Goal: Task Accomplishment & Management: Manage account settings

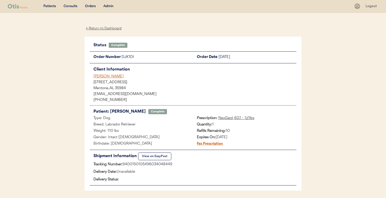
click at [108, 76] on div "[PERSON_NAME]" at bounding box center [194, 76] width 203 height 5
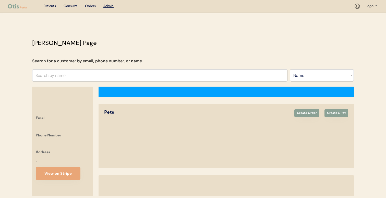
select select ""Name""
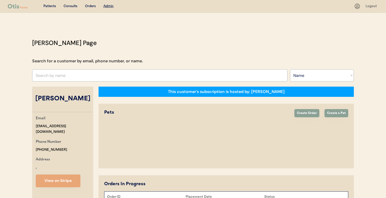
select select "true"
select select "false"
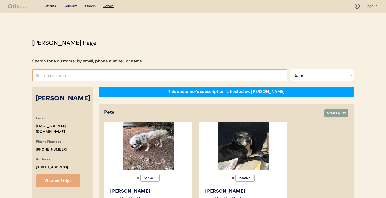
click at [172, 76] on input "text" at bounding box center [159, 75] width 255 height 12
type input "tim"
type input "timothy Nakao"
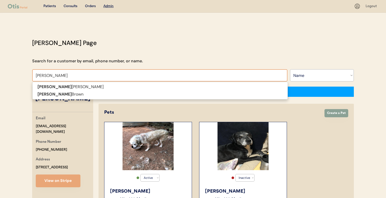
type input "tim bro"
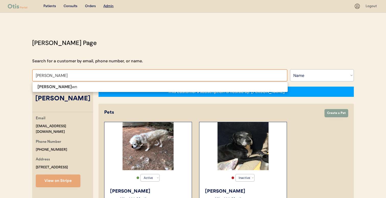
type input "tim brown"
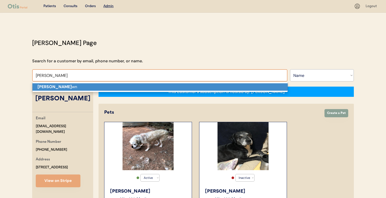
click at [166, 88] on p "Tim Bro wn" at bounding box center [159, 86] width 255 height 7
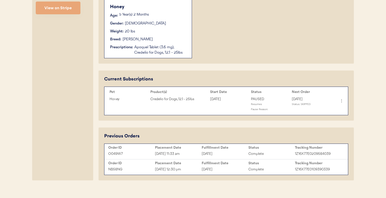
scroll to position [190, 0]
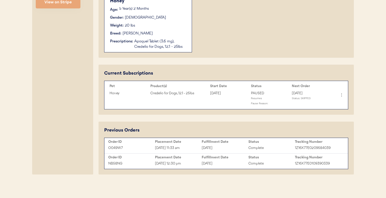
type input "Tim Brown"
click at [343, 95] on icon at bounding box center [340, 94] width 5 height 5
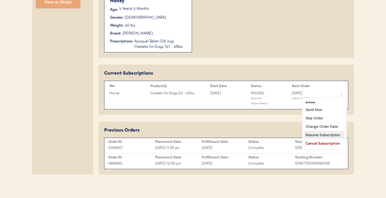
click at [326, 135] on div "Resume Subscription" at bounding box center [324, 135] width 40 height 8
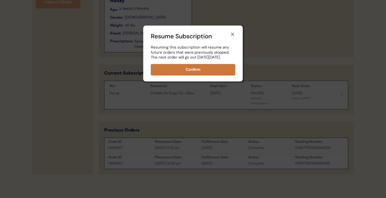
click at [224, 74] on button "Confirm" at bounding box center [193, 69] width 84 height 11
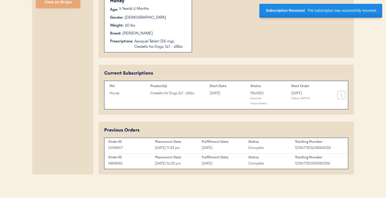
click at [340, 95] on icon at bounding box center [340, 94] width 5 height 5
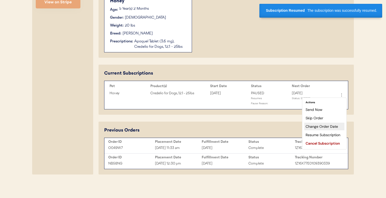
click at [328, 126] on div "Change Order Date" at bounding box center [324, 126] width 40 height 8
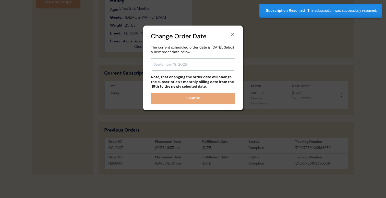
click at [211, 64] on input "text" at bounding box center [193, 64] width 84 height 12
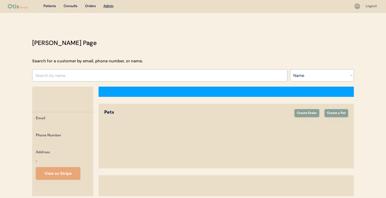
select select ""Name""
select select "true"
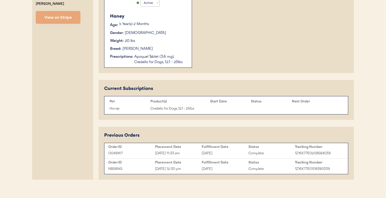
scroll to position [175, 0]
click at [339, 107] on icon at bounding box center [341, 104] width 5 height 5
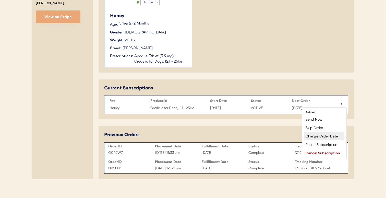
click at [323, 136] on div "Change Order Date" at bounding box center [324, 136] width 40 height 8
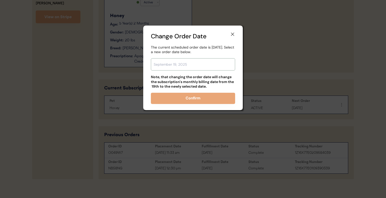
click at [212, 61] on input "text" at bounding box center [193, 64] width 84 height 12
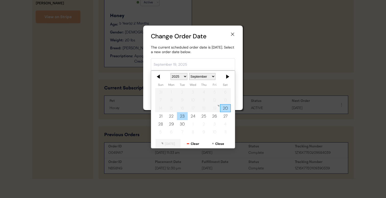
click at [180, 113] on div "23" at bounding box center [182, 116] width 11 height 8
type input "September 23, 2025"
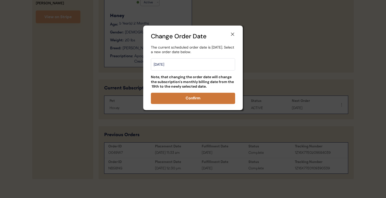
click at [190, 99] on button "Confirm" at bounding box center [193, 98] width 84 height 11
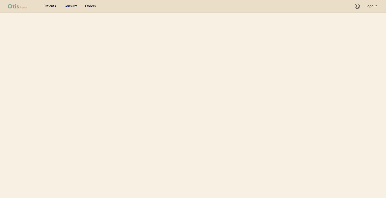
select select ""Name""
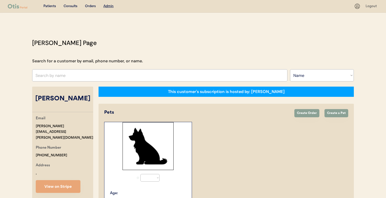
select select "true"
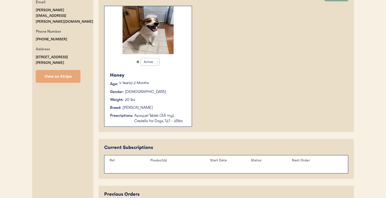
scroll to position [180, 0]
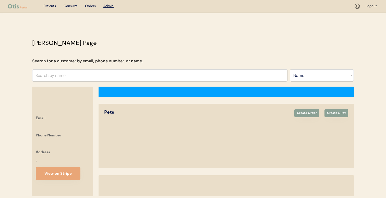
select select ""Name""
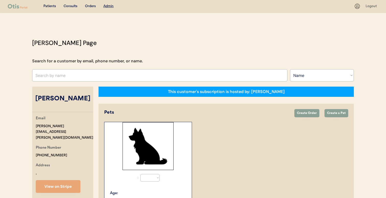
select select "true"
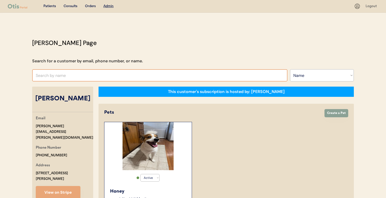
click at [155, 76] on input "text" at bounding box center [159, 75] width 255 height 12
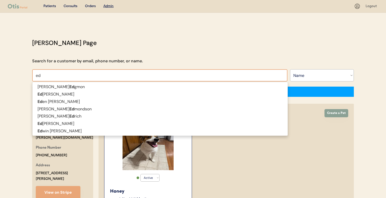
type input "edw"
type input "edward Sorber"
type input "edwi"
type input "edwin M Knight"
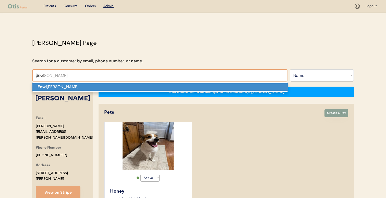
type input "edwi"
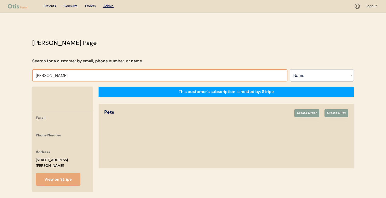
type input "vanessa"
type input "vanessa Fernandez"
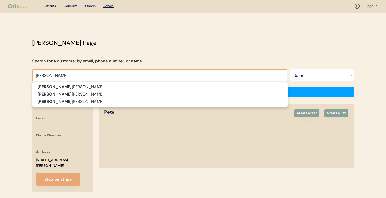
type input "vanessa"
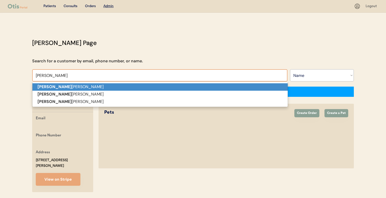
click at [148, 85] on p "Vanessa Fernandez" at bounding box center [159, 86] width 255 height 7
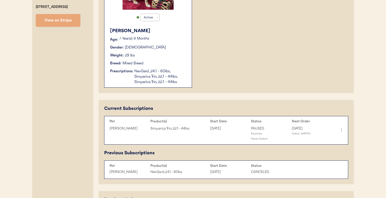
scroll to position [159, 0]
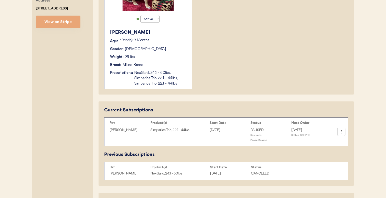
type input "Vanessa Fernandez"
click at [341, 133] on use at bounding box center [340, 131] width 5 height 5
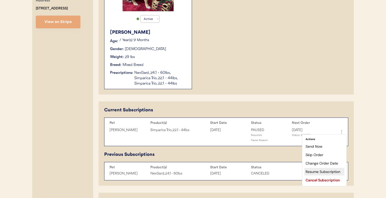
click at [328, 169] on div "Resume Subscription" at bounding box center [324, 172] width 40 height 8
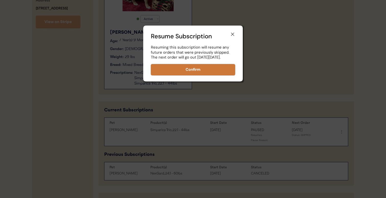
click at [194, 71] on button "Confirm" at bounding box center [193, 69] width 84 height 11
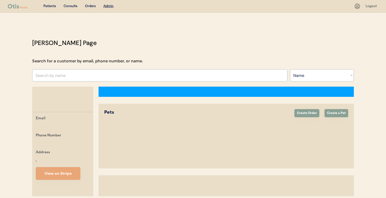
select select ""Name""
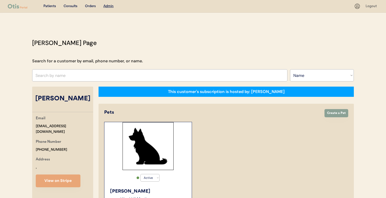
select select "true"
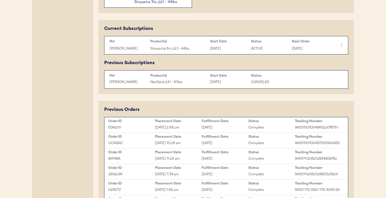
scroll to position [189, 0]
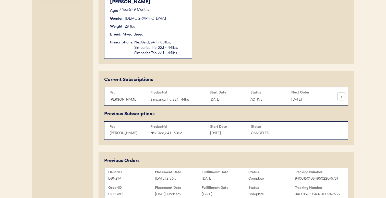
click at [343, 98] on icon at bounding box center [340, 96] width 5 height 5
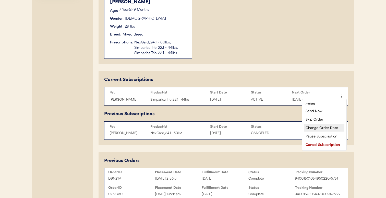
click at [325, 125] on div "Change Order Date" at bounding box center [324, 128] width 40 height 8
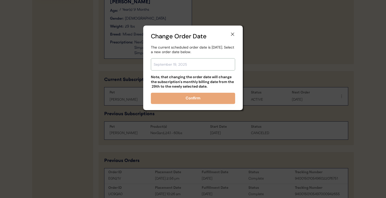
click at [201, 63] on input "text" at bounding box center [193, 64] width 84 height 12
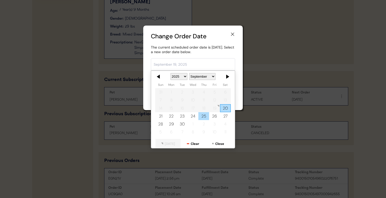
click at [199, 116] on div "25" at bounding box center [203, 116] width 11 height 8
type input "September 25, 2025"
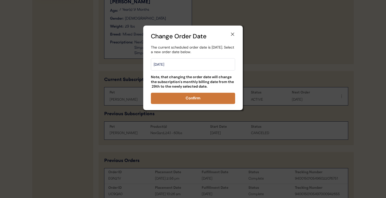
click at [200, 97] on button "Confirm" at bounding box center [193, 98] width 84 height 11
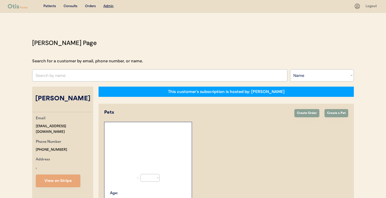
select select ""Name""
select select "true"
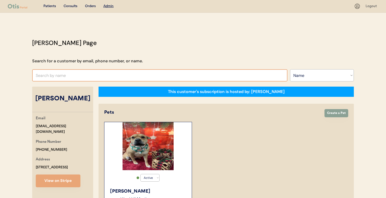
click at [184, 74] on input "text" at bounding box center [159, 75] width 255 height 12
type input "ang"
type input "[PERSON_NAME] di Cola"
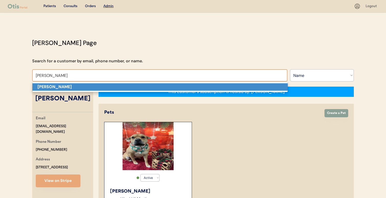
click at [181, 88] on p "[PERSON_NAME]" at bounding box center [159, 86] width 255 height 7
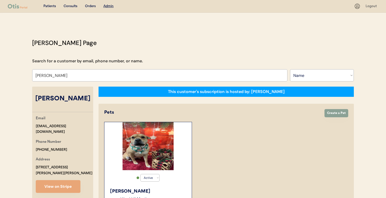
type input "[PERSON_NAME]"
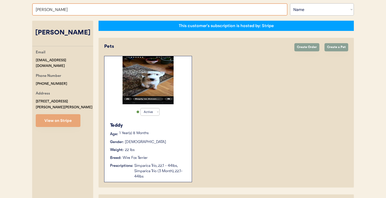
scroll to position [78, 0]
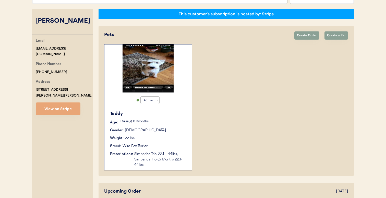
click at [179, 141] on div "Teddy Age: 1 Year(s) 8 Months Gender: Male Weight: 22 lbs Breed: Wire Fox Terri…" at bounding box center [148, 139] width 82 height 62
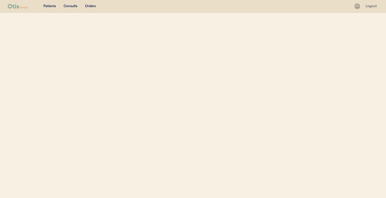
select select ""Name""
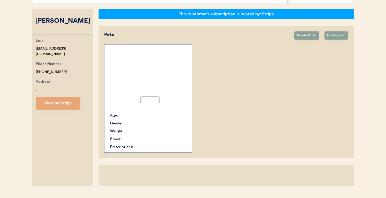
select select "true"
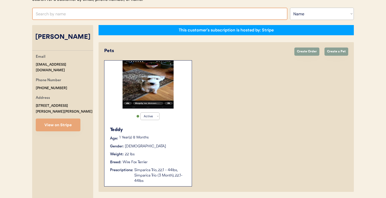
scroll to position [35, 0]
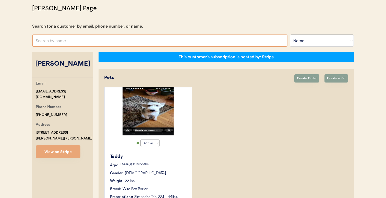
click at [114, 43] on input "text" at bounding box center [159, 40] width 255 height 12
type input "ember"
type input "ember U Wood"
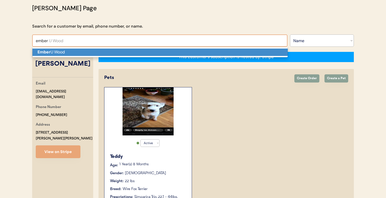
click at [114, 52] on p "Ember U Wood" at bounding box center [159, 51] width 255 height 7
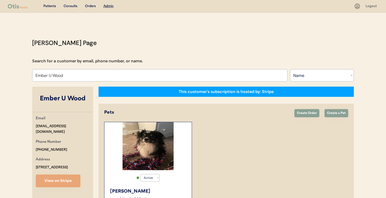
type input "Ember U Wood"
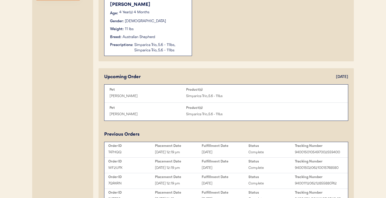
scroll to position [191, 0]
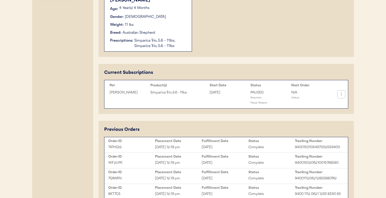
click at [337, 94] on button at bounding box center [341, 94] width 8 height 8
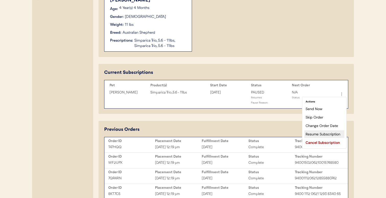
click at [320, 133] on div "Resume Subscription" at bounding box center [324, 134] width 40 height 8
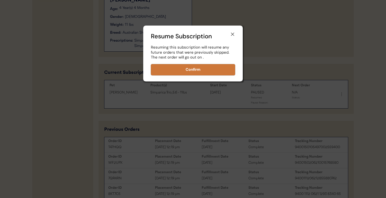
click at [217, 72] on button "Confirm" at bounding box center [193, 69] width 84 height 11
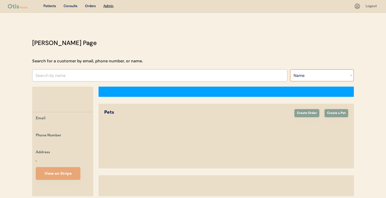
select select ""Name""
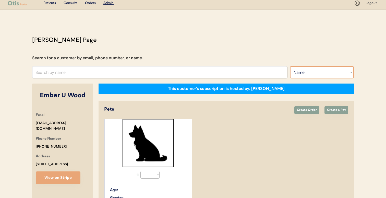
select select "true"
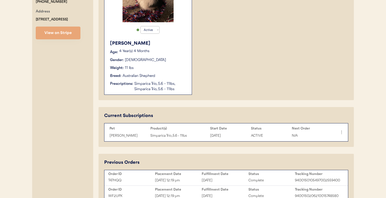
scroll to position [156, 0]
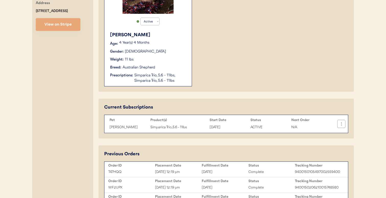
click at [342, 124] on icon at bounding box center [340, 123] width 5 height 5
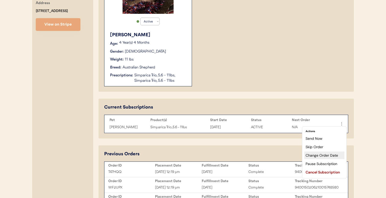
click at [325, 156] on div "Change Order Date" at bounding box center [324, 155] width 40 height 8
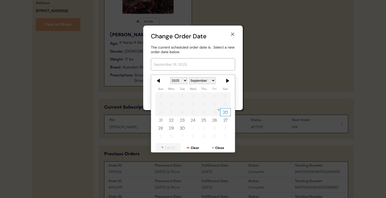
click at [206, 66] on input "text" at bounding box center [193, 64] width 84 height 12
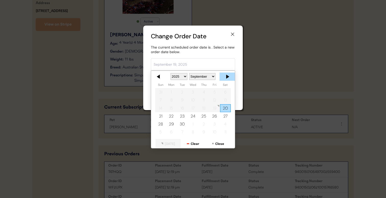
click at [226, 76] on div at bounding box center [226, 76] width 15 height 8
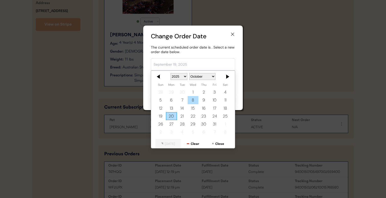
click at [194, 101] on div "8" at bounding box center [192, 100] width 11 height 8
type input "October 8, 2025"
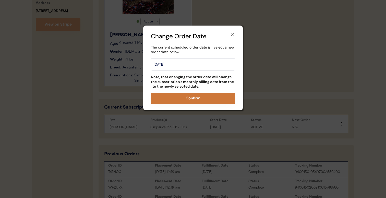
click at [195, 100] on button "Confirm" at bounding box center [193, 98] width 84 height 11
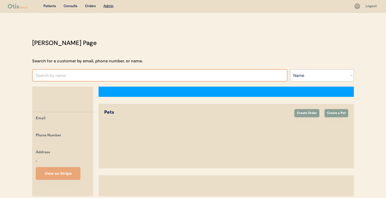
select select ""Name""
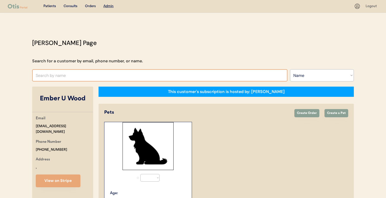
select select "true"
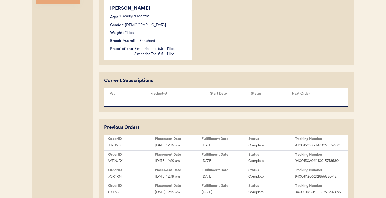
scroll to position [198, 0]
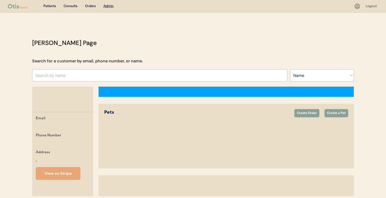
select select ""Name""
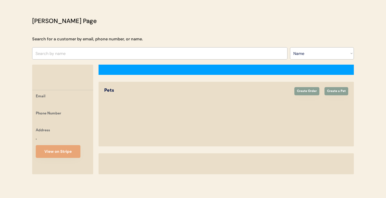
select select "true"
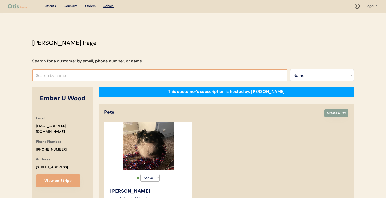
click at [169, 75] on input "text" at bounding box center [159, 75] width 255 height 12
type input "e"
type input "beth john"
type input "beth johnson"
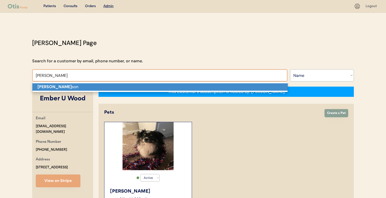
click at [169, 84] on p "Beth John son" at bounding box center [159, 86] width 255 height 7
type input "[PERSON_NAME]"
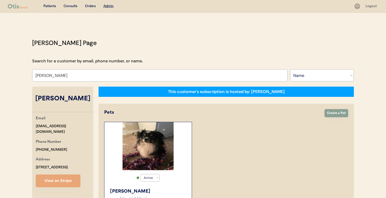
select select "true"
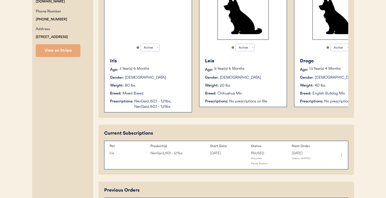
scroll to position [131, 0]
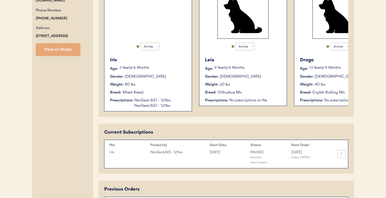
type input "[PERSON_NAME]"
click at [340, 155] on icon at bounding box center [340, 153] width 5 height 5
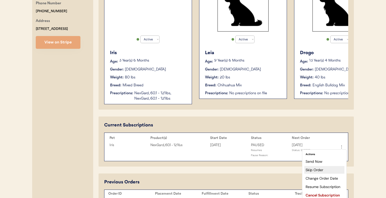
scroll to position [140, 0]
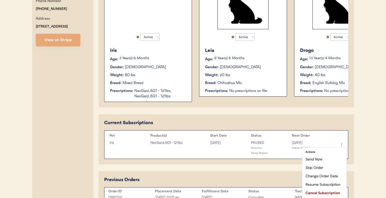
click at [325, 182] on div "Resume Subscription" at bounding box center [324, 184] width 40 height 8
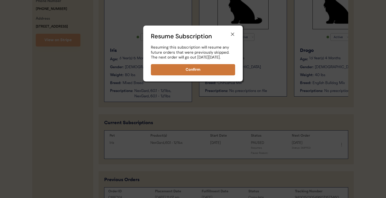
click at [217, 75] on button "Confirm" at bounding box center [193, 69] width 84 height 11
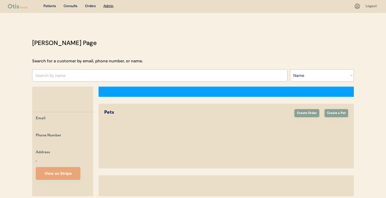
select select ""Name""
select select "true"
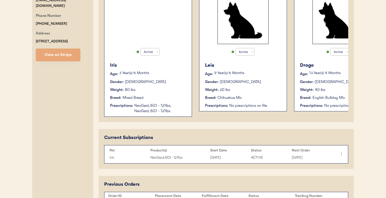
scroll to position [131, 0]
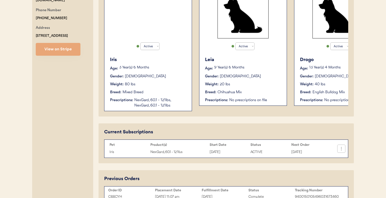
click at [342, 147] on icon at bounding box center [340, 148] width 5 height 5
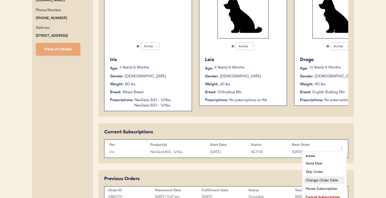
click at [322, 179] on div "Change Order Date" at bounding box center [324, 180] width 40 height 8
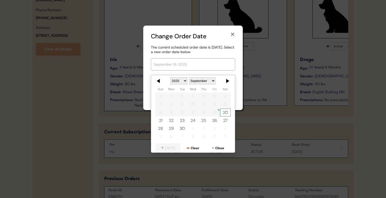
click at [205, 65] on input "text" at bounding box center [193, 64] width 84 height 12
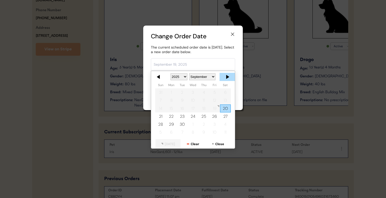
click at [226, 77] on div at bounding box center [226, 77] width 15 height 8
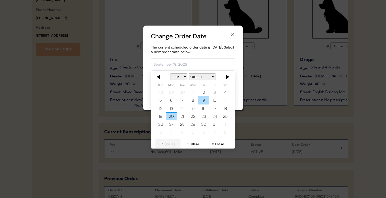
click at [202, 101] on div "9" at bounding box center [203, 100] width 11 height 8
type input "[DATE]"
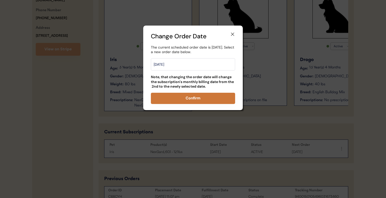
click at [205, 99] on button "Confirm" at bounding box center [193, 98] width 84 height 11
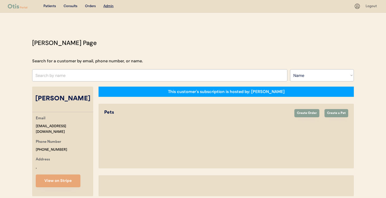
select select ""Name""
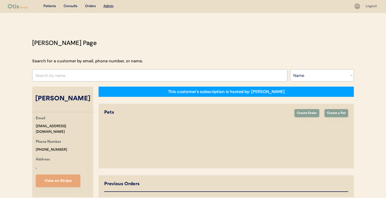
select select "true"
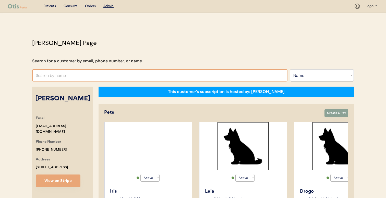
click at [133, 75] on input "text" at bounding box center [159, 75] width 255 height 12
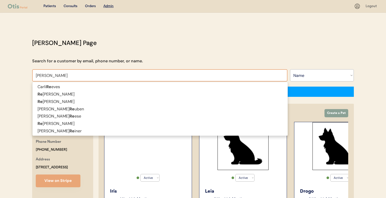
type input "rebecca martin"
type input "[PERSON_NAME]"
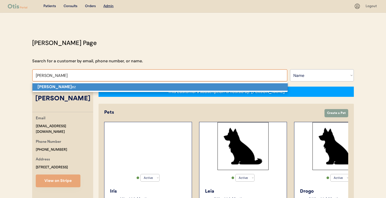
click at [129, 86] on p "rebecca martin ez" at bounding box center [159, 86] width 255 height 7
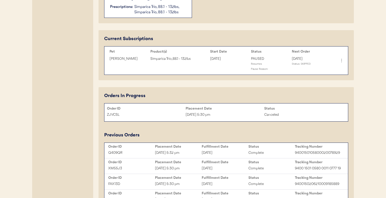
scroll to position [227, 0]
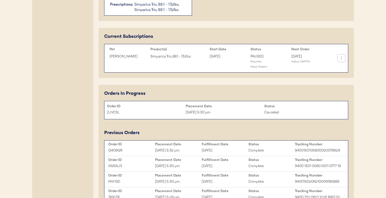
type input "[PERSON_NAME]"
click at [340, 58] on icon at bounding box center [340, 58] width 5 height 5
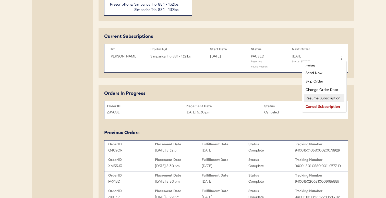
click at [328, 97] on div "Resume Subscription" at bounding box center [324, 98] width 40 height 8
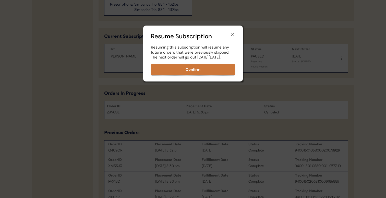
click at [223, 75] on button "Confirm" at bounding box center [193, 69] width 84 height 11
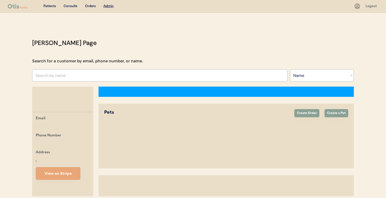
select select ""Name""
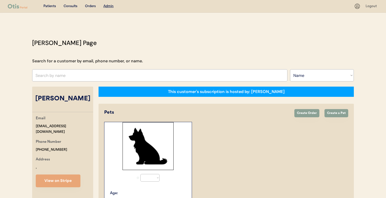
select select "true"
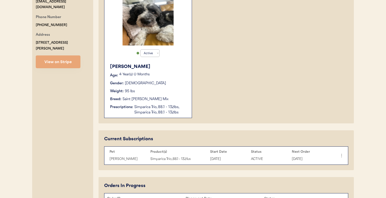
scroll to position [62, 0]
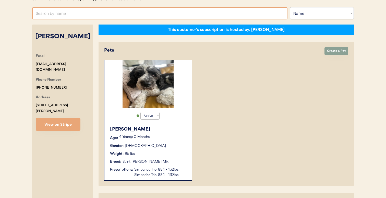
click at [120, 11] on input "text" at bounding box center [159, 13] width 255 height 12
type input "kimber"
type input "[PERSON_NAME]"
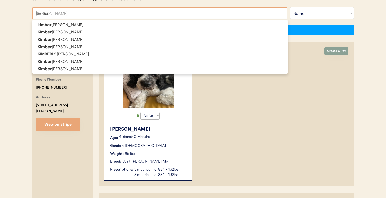
type input "kimberl"
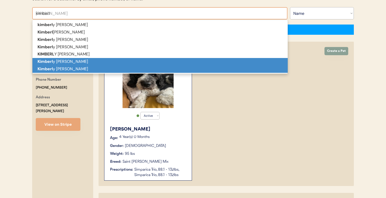
click at [107, 68] on p "[PERSON_NAME]" at bounding box center [159, 68] width 255 height 7
type input "[PERSON_NAME]"
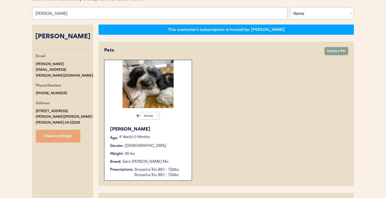
select select "true"
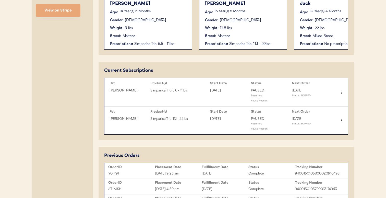
scroll to position [188, 0]
type input "[PERSON_NAME]"
click at [341, 90] on icon at bounding box center [340, 91] width 5 height 5
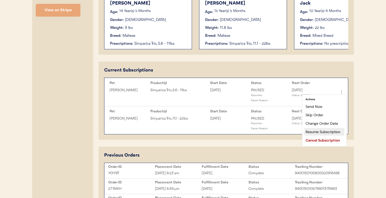
click at [328, 129] on div "Resume Subscription" at bounding box center [324, 132] width 40 height 8
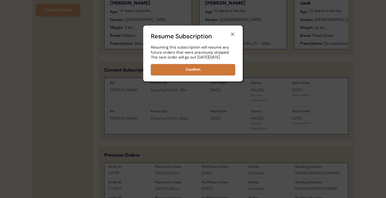
click at [223, 72] on button "Confirm" at bounding box center [193, 69] width 84 height 11
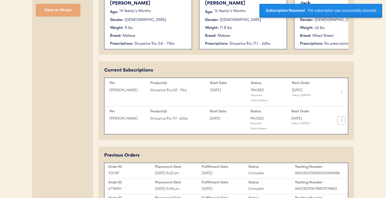
click at [340, 120] on icon at bounding box center [340, 120] width 5 height 5
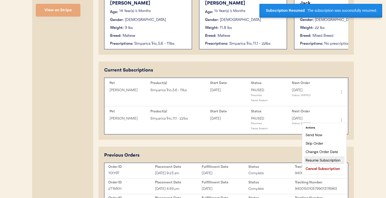
click at [331, 159] on div "Resume Subscription" at bounding box center [324, 160] width 40 height 8
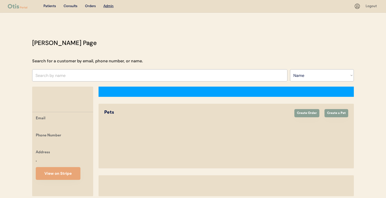
select select ""Name""
select select "true"
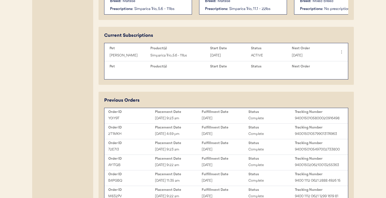
scroll to position [223, 0]
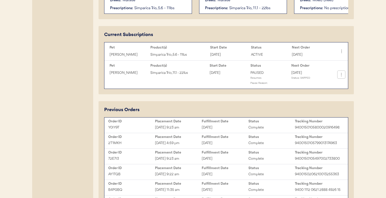
click at [342, 75] on icon at bounding box center [340, 74] width 5 height 5
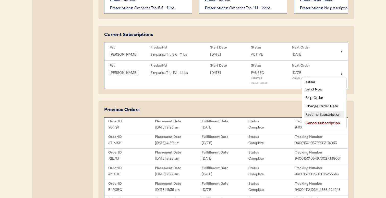
click at [325, 114] on div "Resume Subscription" at bounding box center [324, 114] width 40 height 8
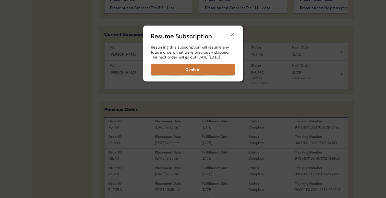
click at [210, 75] on button "Confirm" at bounding box center [193, 69] width 84 height 11
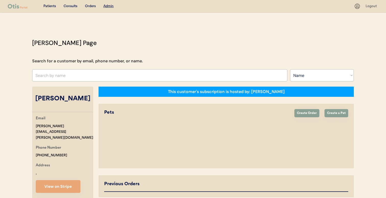
select select ""Name""
select select "true"
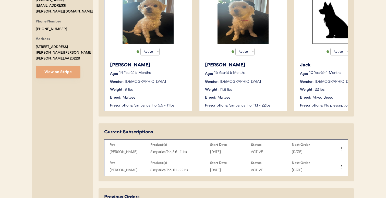
scroll to position [56, 0]
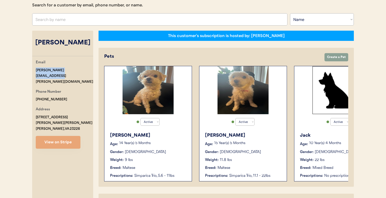
drag, startPoint x: 85, startPoint y: 68, endPoint x: 33, endPoint y: 68, distance: 52.0
click at [33, 68] on div "Email kimberly.graveley@gmail.com Phone Number +18044268203 Address 7010 Hunt C…" at bounding box center [62, 103] width 61 height 89
copy div "kimberly.graveley@gmail.com"
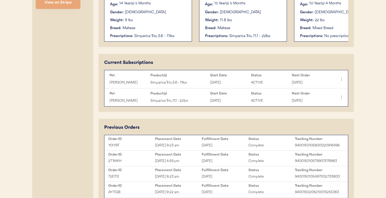
scroll to position [0, 0]
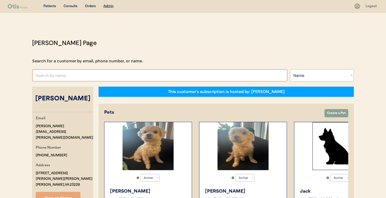
click at [104, 75] on input "text" at bounding box center [159, 75] width 255 height 12
type input "stephanie john"
type input "stephanie johnson"
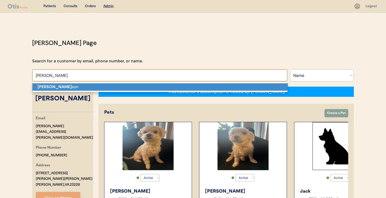
click at [107, 88] on p "Stephanie John son" at bounding box center [159, 86] width 255 height 7
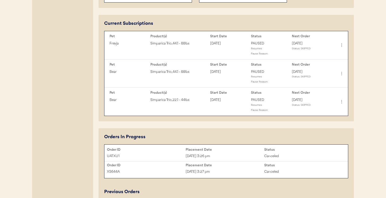
scroll to position [237, 0]
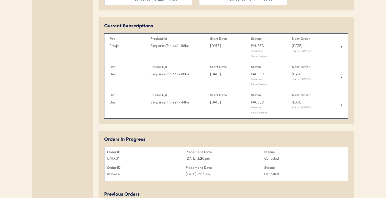
type input "[PERSON_NAME]"
click at [340, 46] on icon at bounding box center [340, 47] width 5 height 5
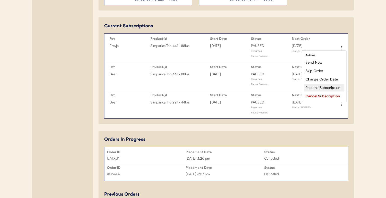
click at [323, 85] on div "Resume Subscription" at bounding box center [324, 88] width 40 height 8
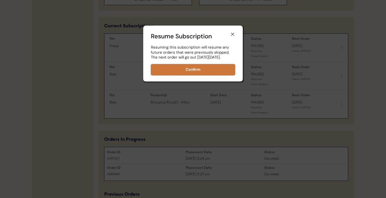
click at [213, 75] on button "Confirm" at bounding box center [193, 69] width 84 height 11
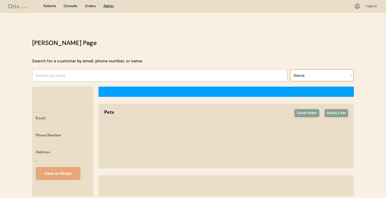
select select ""Name""
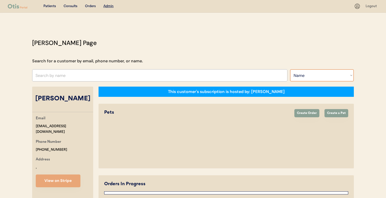
select select "true"
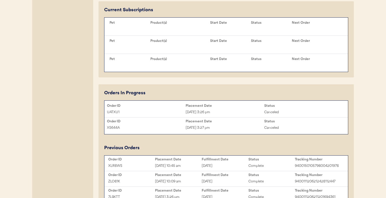
scroll to position [254, 0]
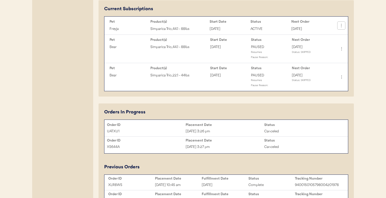
click at [341, 24] on icon at bounding box center [340, 25] width 5 height 5
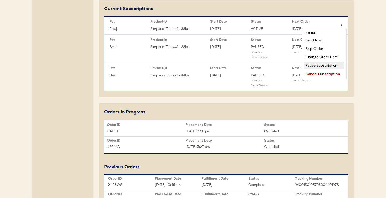
click at [326, 66] on div "Pause Subscription" at bounding box center [324, 65] width 40 height 8
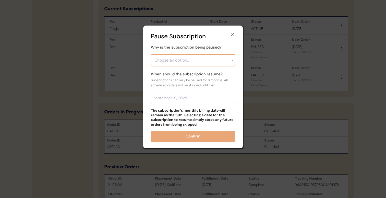
click at [216, 61] on select "Choose an option... Financial reasons / too expensive Has enough medication / s…" at bounding box center [193, 60] width 84 height 12
click at [233, 35] on icon at bounding box center [232, 34] width 5 height 5
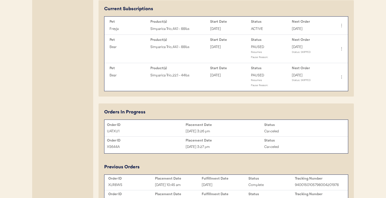
scroll to position [0, 0]
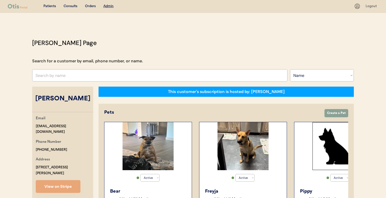
drag, startPoint x: 36, startPoint y: 125, endPoint x: 92, endPoint y: 124, distance: 55.9
click at [92, 124] on div "Email [EMAIL_ADDRESS][DOMAIN_NAME]" at bounding box center [64, 124] width 57 height 19
copy div "[EMAIL_ADDRESS][DOMAIN_NAME]"
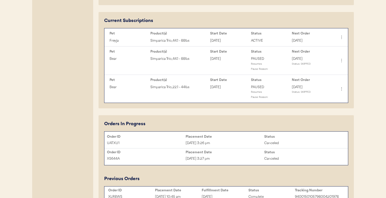
scroll to position [242, 0]
click at [340, 38] on icon at bounding box center [340, 37] width 5 height 5
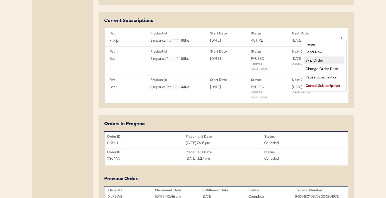
click at [323, 60] on div "Skip Order" at bounding box center [324, 60] width 40 height 8
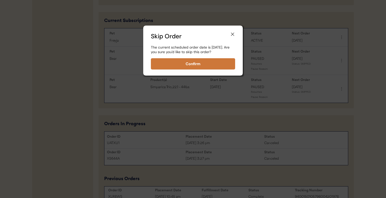
click at [230, 69] on button "Confirm" at bounding box center [193, 63] width 84 height 11
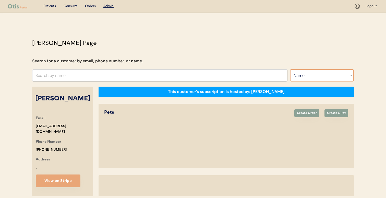
select select ""Name""
select select "true"
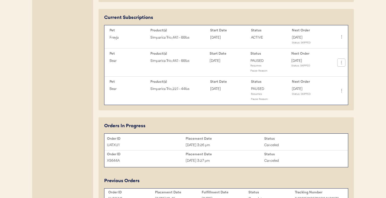
scroll to position [242, 0]
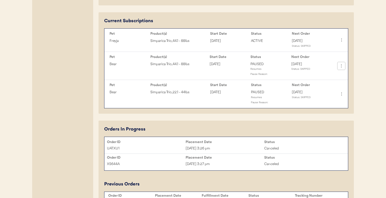
click at [343, 66] on icon at bounding box center [340, 65] width 5 height 5
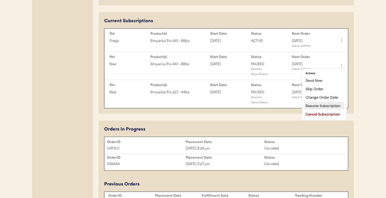
click at [326, 103] on div "Resume Subscription" at bounding box center [324, 106] width 40 height 8
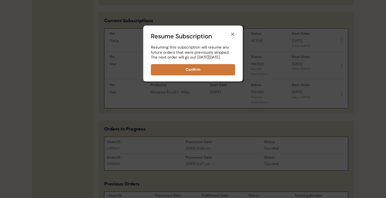
click at [219, 75] on button "Confirm" at bounding box center [193, 69] width 84 height 11
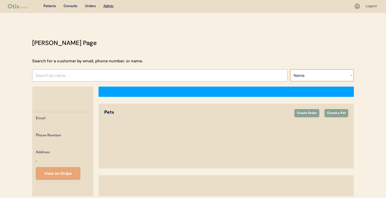
select select ""Name""
select select "true"
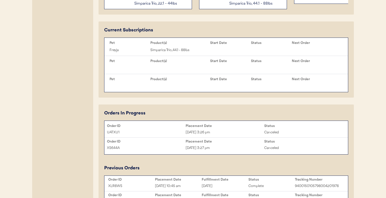
scroll to position [234, 0]
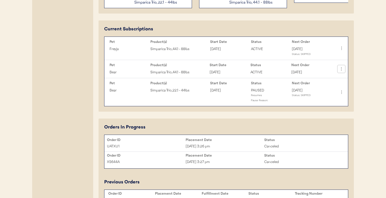
click at [340, 69] on icon at bounding box center [340, 68] width 5 height 5
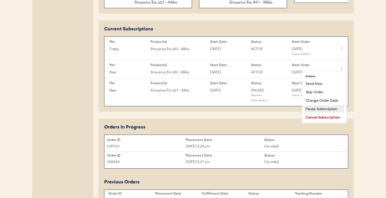
click at [323, 90] on div "Skip Order" at bounding box center [324, 92] width 40 height 8
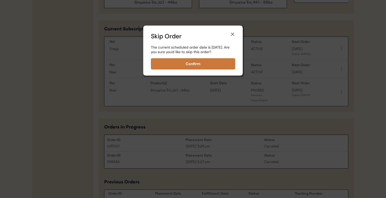
click at [217, 69] on button "Confirm" at bounding box center [193, 63] width 84 height 11
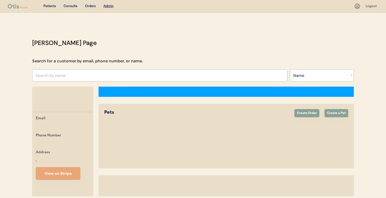
select select ""Name""
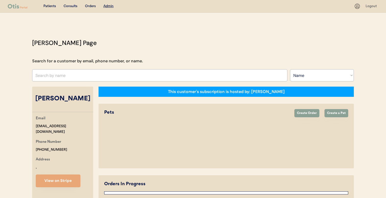
select select "true"
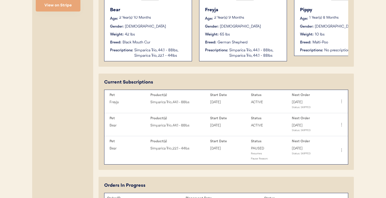
scroll to position [194, 0]
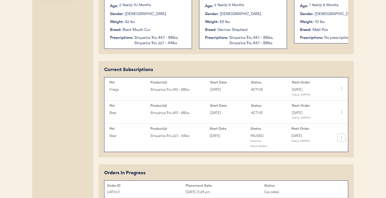
click at [342, 141] on button at bounding box center [341, 138] width 8 height 8
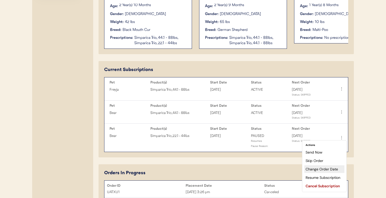
click at [328, 175] on div "Resume Subscription" at bounding box center [324, 177] width 40 height 8
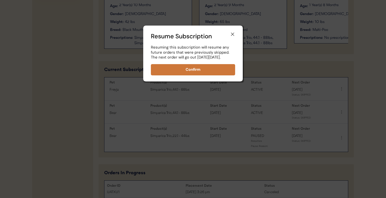
click at [213, 74] on button "Confirm" at bounding box center [193, 69] width 84 height 11
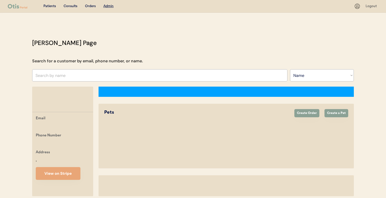
select select ""Name""
select select "true"
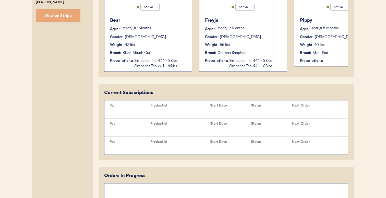
scroll to position [179, 0]
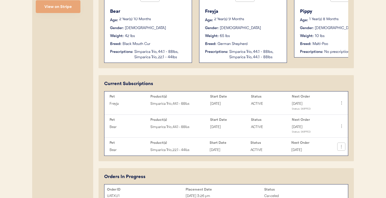
click at [341, 146] on icon at bounding box center [340, 146] width 5 height 5
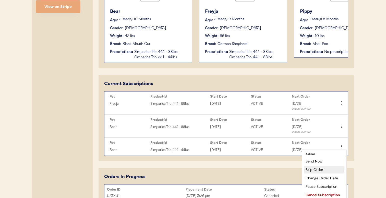
click at [326, 168] on div "Skip Order" at bounding box center [324, 169] width 40 height 8
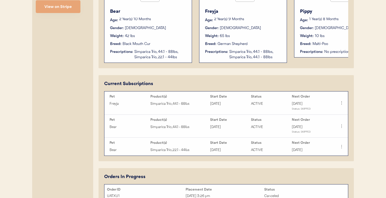
click at [216, 69] on button "Confirm" at bounding box center [193, 63] width 84 height 11
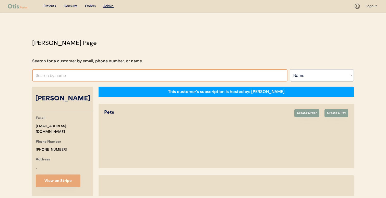
select select ""Name""
select select "true"
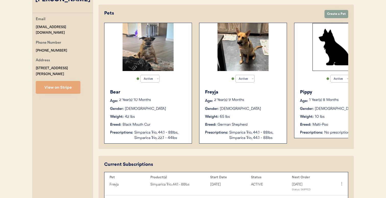
scroll to position [42, 0]
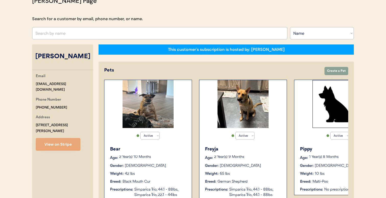
click at [144, 38] on input "text" at bounding box center [159, 33] width 255 height 12
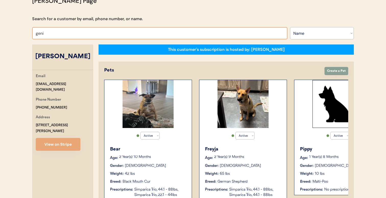
type input "genie"
type input "[PERSON_NAME]"
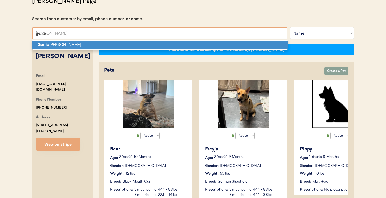
type input "geni"
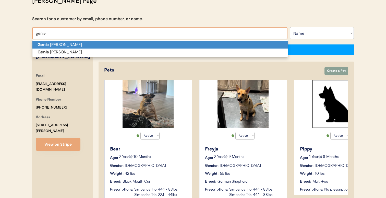
type input "geni"
type input "[PERSON_NAME]"
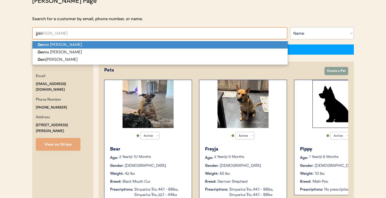
type input "gen"
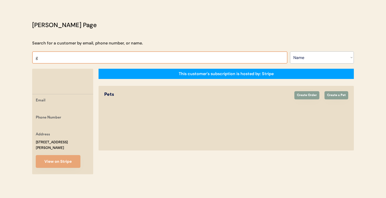
type input "ge"
type input "genie Devor"
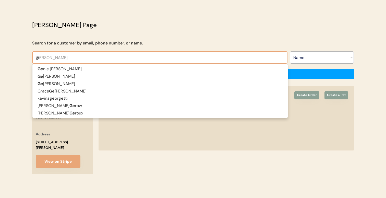
type input "gen"
type input "gene"
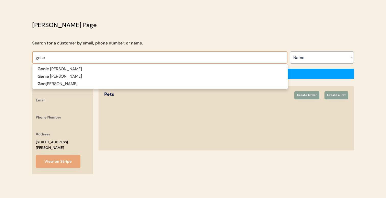
type input "genevieve Brooks"
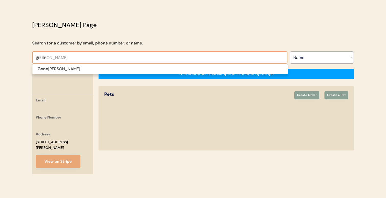
type input "genev"
click at [144, 65] on span "Genev ieve Brooks" at bounding box center [159, 69] width 255 height 10
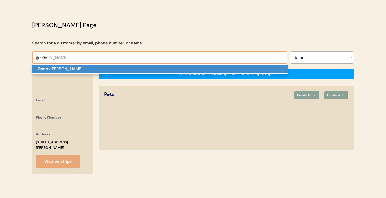
click at [144, 70] on p "Genev ieve Brooks" at bounding box center [159, 68] width 255 height 7
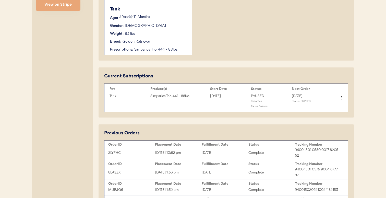
scroll to position [183, 0]
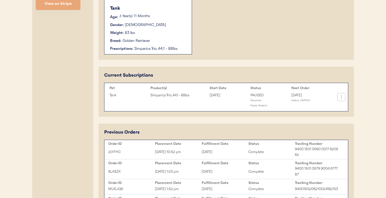
type input "Genevieve Brooks"
click at [340, 99] on icon at bounding box center [340, 96] width 5 height 5
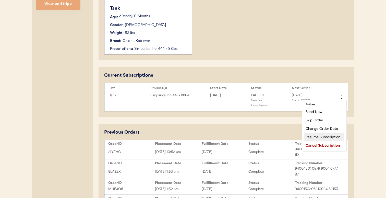
click at [324, 138] on div "Resume Subscription" at bounding box center [324, 137] width 40 height 8
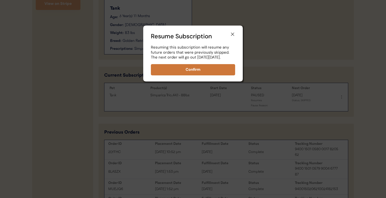
click at [216, 75] on button "Confirm" at bounding box center [193, 69] width 84 height 11
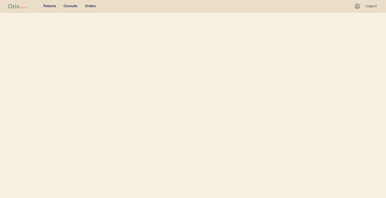
select select ""Name""
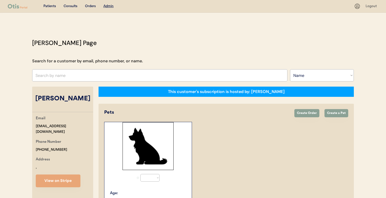
select select "true"
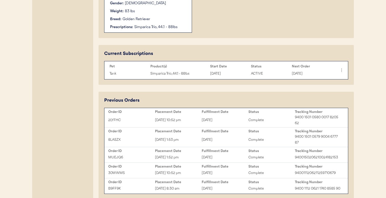
scroll to position [200, 0]
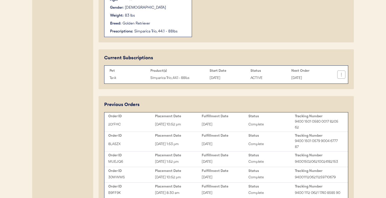
click at [340, 76] on icon at bounding box center [340, 74] width 5 height 5
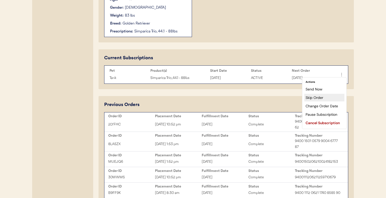
click at [330, 97] on div "Skip Order" at bounding box center [324, 98] width 40 height 8
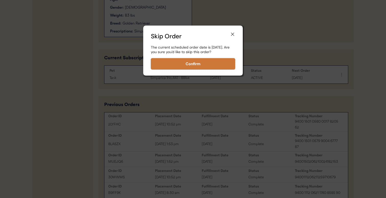
click at [206, 67] on button "Confirm" at bounding box center [193, 63] width 84 height 11
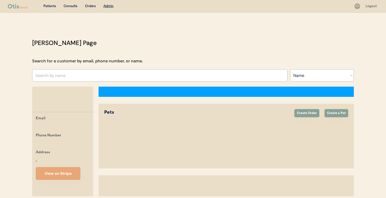
select select ""Name""
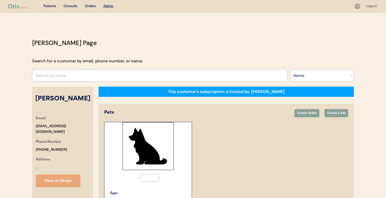
select select "true"
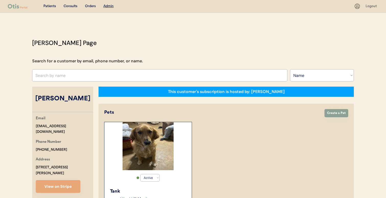
click at [121, 75] on input "text" at bounding box center [159, 75] width 255 height 12
type input "zara"
type input "[PERSON_NAME]"
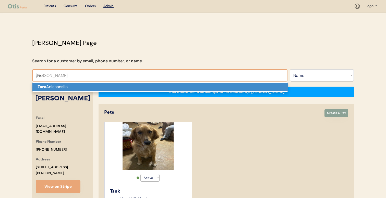
click at [120, 87] on p "[PERSON_NAME]" at bounding box center [159, 86] width 255 height 7
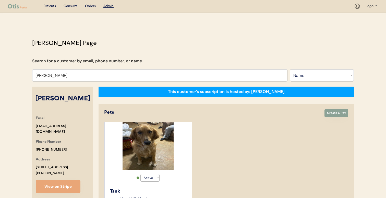
type input "[PERSON_NAME]"
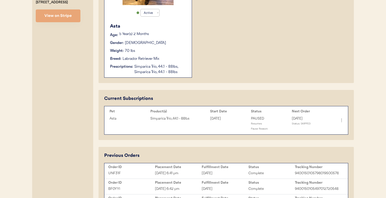
scroll to position [165, 0]
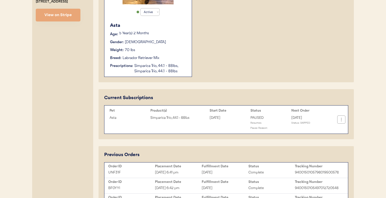
click at [340, 118] on icon at bounding box center [340, 119] width 5 height 5
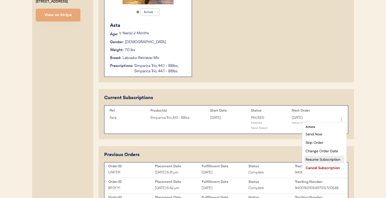
click at [325, 159] on div "Resume Subscription" at bounding box center [324, 159] width 40 height 8
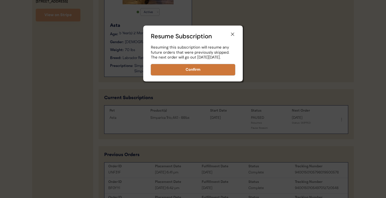
click at [230, 74] on button "Confirm" at bounding box center [193, 69] width 84 height 11
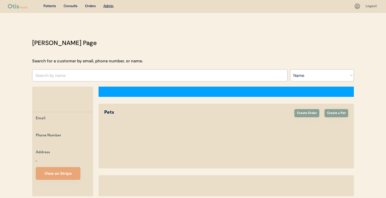
select select ""Name""
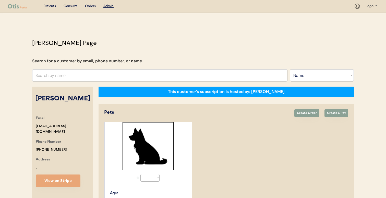
select select "true"
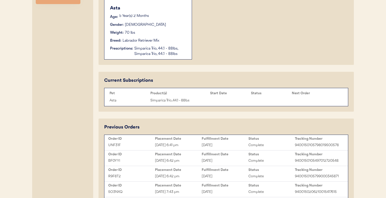
scroll to position [185, 0]
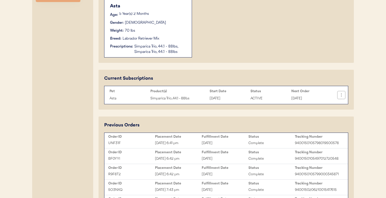
click at [341, 97] on button at bounding box center [341, 95] width 8 height 8
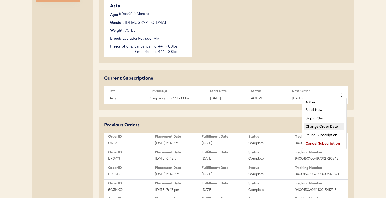
click at [329, 126] on div "Change Order Date" at bounding box center [324, 126] width 40 height 8
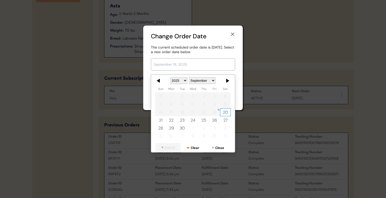
click at [206, 60] on input "text" at bounding box center [193, 64] width 84 height 12
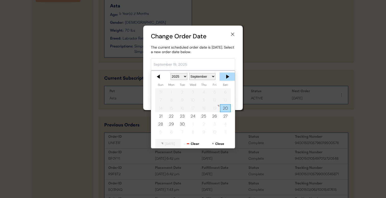
click at [225, 79] on div at bounding box center [226, 76] width 15 height 8
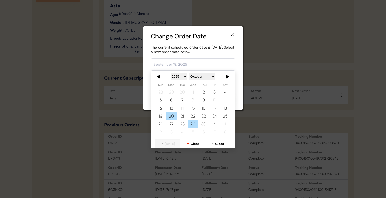
click at [195, 123] on div "29" at bounding box center [192, 124] width 11 height 8
type input "October 29, 2025"
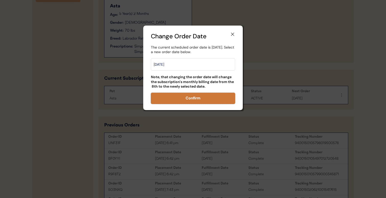
click at [202, 98] on button "Confirm" at bounding box center [193, 98] width 84 height 11
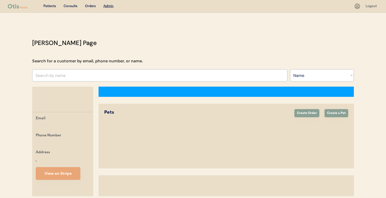
select select ""Name""
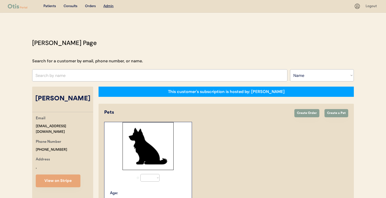
select select "true"
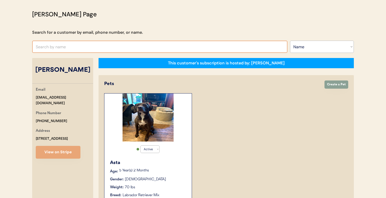
scroll to position [28, 0]
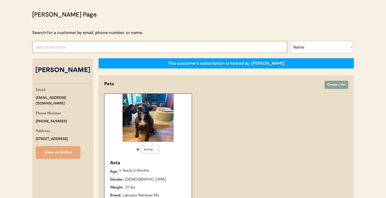
click at [146, 46] on input "text" at bounding box center [159, 47] width 255 height 12
type input "[PERSON_NAME]"
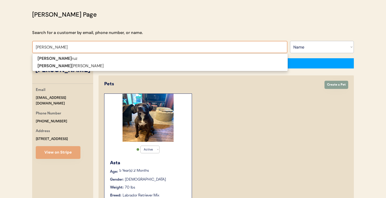
type input "[PERSON_NAME]"
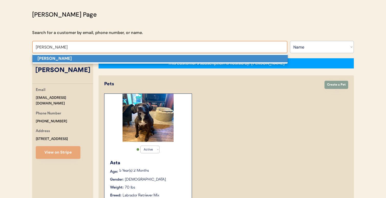
click at [146, 57] on p "[PERSON_NAME]" at bounding box center [159, 58] width 255 height 7
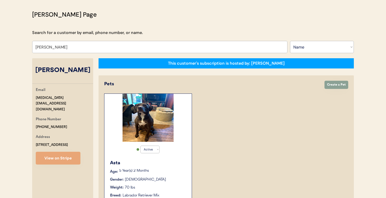
select select "true"
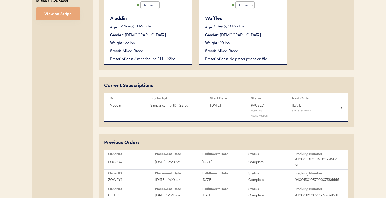
scroll to position [172, 0]
type input "[PERSON_NAME]"
click at [340, 110] on icon at bounding box center [340, 107] width 5 height 5
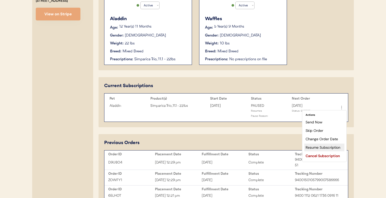
click at [329, 144] on div "Resume Subscription" at bounding box center [324, 147] width 40 height 8
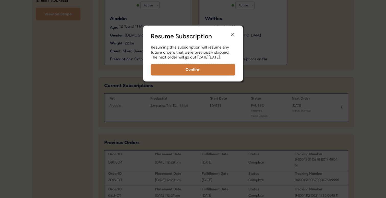
click at [218, 75] on button "Confirm" at bounding box center [193, 69] width 84 height 11
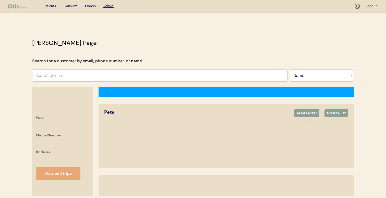
select select ""Name""
select select "true"
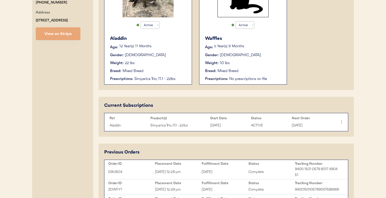
scroll to position [154, 0]
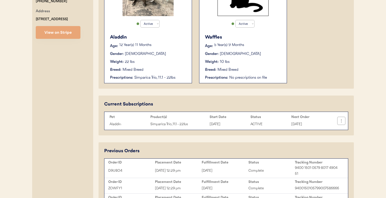
click at [340, 120] on icon at bounding box center [340, 120] width 5 height 5
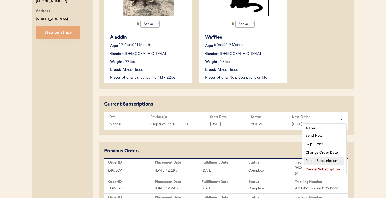
click at [321, 160] on div "Pause Subscription" at bounding box center [324, 161] width 40 height 8
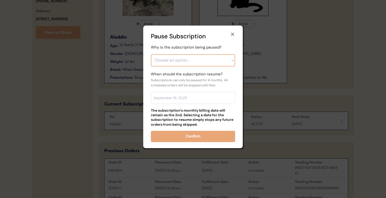
click at [206, 63] on select "Choose an option... Financial reasons / too expensive Has enough medication / s…" at bounding box center [193, 60] width 84 height 12
select select ""has_enough_medication___surplus_on_hand""
click at [151, 54] on select "Choose an option... Financial reasons / too expensive Has enough medication / s…" at bounding box center [193, 60] width 84 height 12
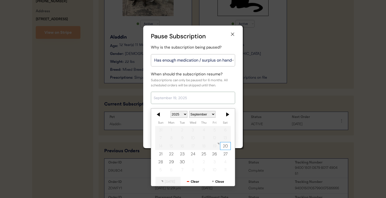
click at [196, 101] on input "text" at bounding box center [193, 98] width 84 height 12
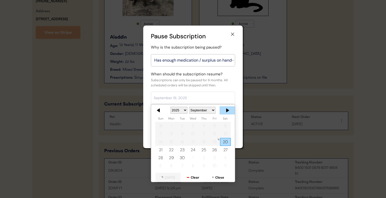
click at [227, 109] on div at bounding box center [226, 110] width 15 height 8
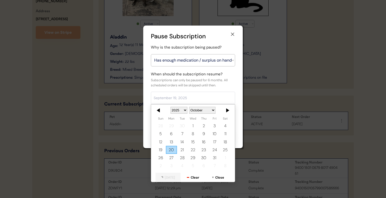
click at [227, 109] on div at bounding box center [226, 110] width 15 height 8
click at [173, 124] on div "1" at bounding box center [171, 126] width 11 height 8
type input "[DATE]"
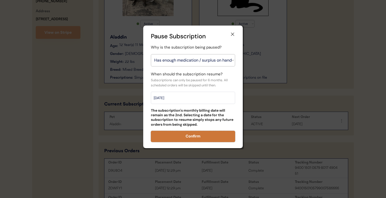
click at [184, 139] on button "Confirm" at bounding box center [193, 136] width 84 height 11
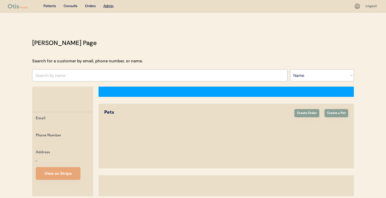
select select ""Name""
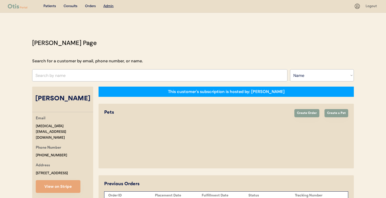
select select "true"
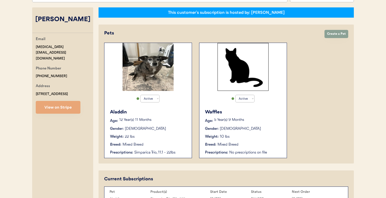
scroll to position [55, 0]
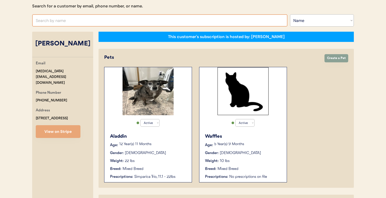
click at [160, 25] on input "text" at bounding box center [159, 20] width 255 height 12
type input "kym bar"
type input "kym barron"
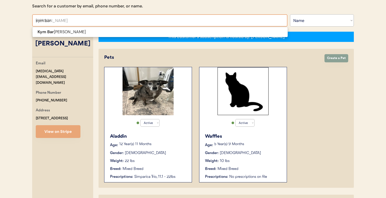
click at [158, 37] on span "Kym Bar ron" at bounding box center [159, 32] width 255 height 10
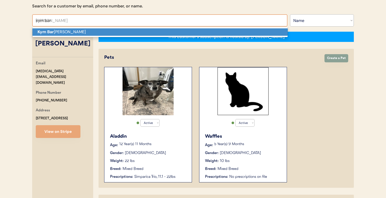
click at [159, 32] on p "Kym Bar ron" at bounding box center [159, 31] width 255 height 7
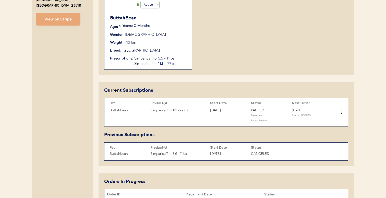
scroll to position [173, 0]
type input "[PERSON_NAME]"
click at [340, 110] on icon at bounding box center [340, 111] width 5 height 5
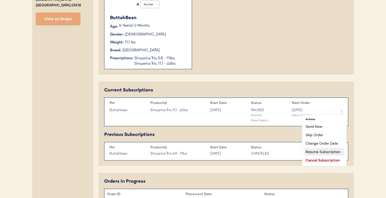
click at [328, 150] on div "Resume Subscription" at bounding box center [324, 152] width 40 height 8
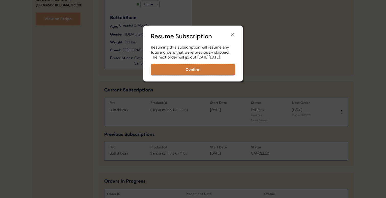
click at [230, 75] on button "Confirm" at bounding box center [193, 69] width 84 height 11
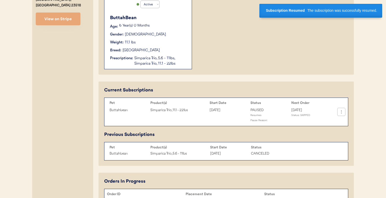
click at [341, 110] on icon at bounding box center [340, 111] width 5 height 5
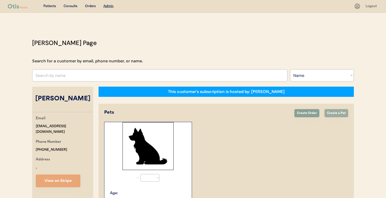
select select ""Name""
select select "true"
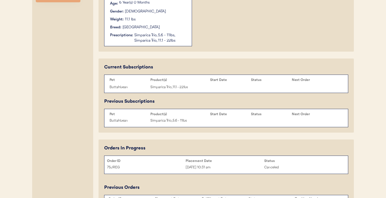
scroll to position [200, 0]
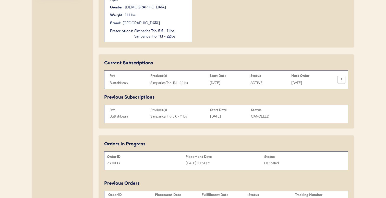
click at [340, 80] on icon at bounding box center [340, 79] width 5 height 5
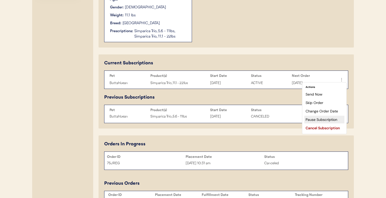
click at [334, 116] on div "Pause Subscription" at bounding box center [324, 119] width 40 height 8
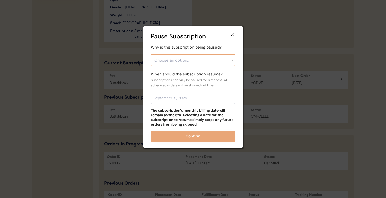
click at [227, 63] on select "Choose an option... Financial reasons / too expensive Has enough medication / s…" at bounding box center [193, 60] width 84 height 12
select select ""has_enough_medication___surplus_on_hand""
click at [151, 54] on select "Choose an option... Financial reasons / too expensive Has enough medication / s…" at bounding box center [193, 60] width 84 height 12
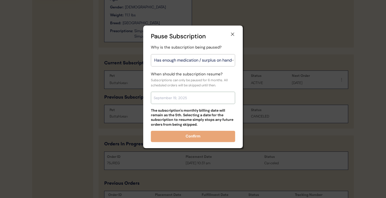
click at [212, 96] on input "text" at bounding box center [193, 98] width 84 height 12
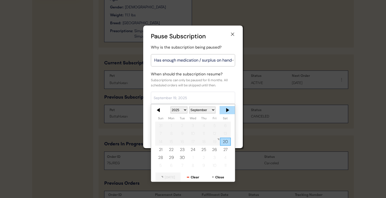
click at [225, 108] on div at bounding box center [226, 110] width 15 height 8
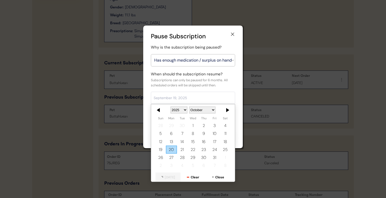
click at [225, 108] on div at bounding box center [226, 110] width 15 height 8
click at [205, 125] on div "4" at bounding box center [203, 125] width 11 height 8
type input "[DATE]"
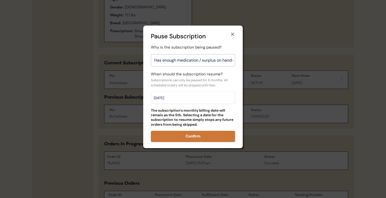
click at [203, 135] on button "Confirm" at bounding box center [193, 136] width 84 height 11
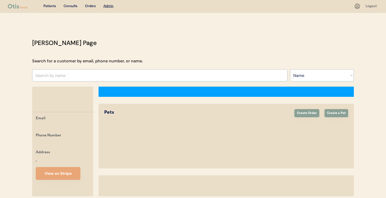
select select ""Name""
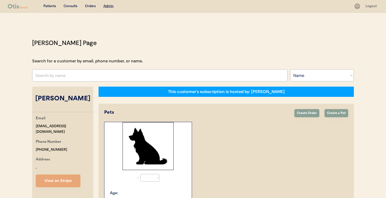
select select "true"
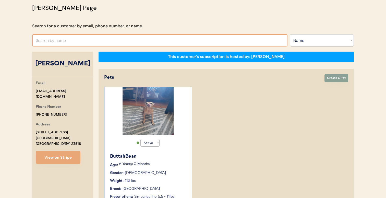
scroll to position [33, 0]
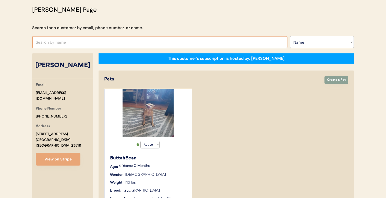
click at [145, 42] on input "text" at bounding box center [159, 42] width 255 height 12
type input "jeanne"
type input "jeanne Luongo"
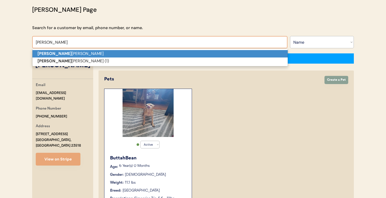
click at [145, 53] on p "Jeanne Luongo" at bounding box center [159, 53] width 255 height 7
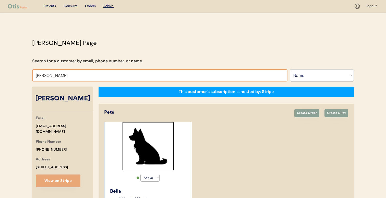
type input "Jeanne Luong"
type input "[PERSON_NAME]"
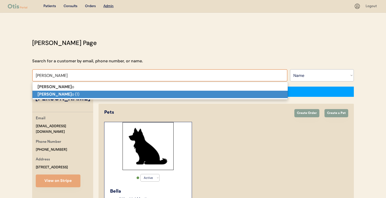
click at [129, 92] on p "Jeanne Luong o (1)" at bounding box center [159, 94] width 255 height 7
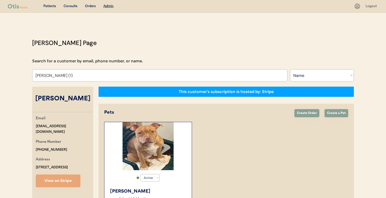
type input "Jeanne Luongo (1)"
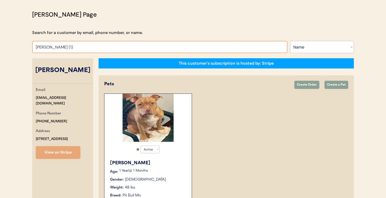
scroll to position [28, 0]
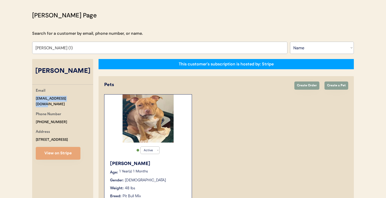
drag, startPoint x: 73, startPoint y: 98, endPoint x: 33, endPoint y: 98, distance: 39.5
click at [33, 98] on div "Email jluongo30@icloud.com Phone Number +15856355388 Address 207 West Elm Stree…" at bounding box center [62, 124] width 61 height 72
copy div "[EMAIL_ADDRESS][DOMAIN_NAME]"
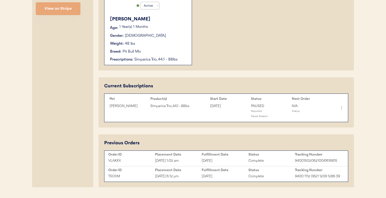
scroll to position [173, 0]
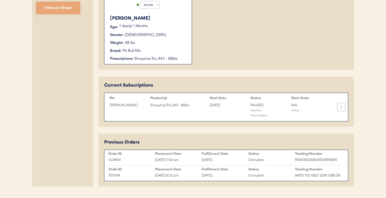
click at [341, 106] on icon at bounding box center [340, 106] width 5 height 5
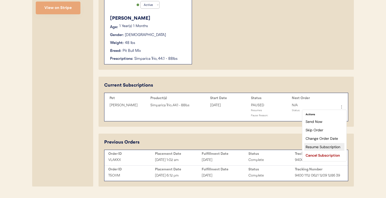
click at [324, 145] on div "Resume Subscription" at bounding box center [324, 147] width 40 height 8
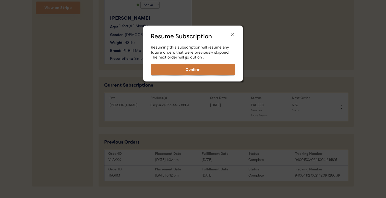
click at [222, 72] on button "Confirm" at bounding box center [193, 69] width 84 height 11
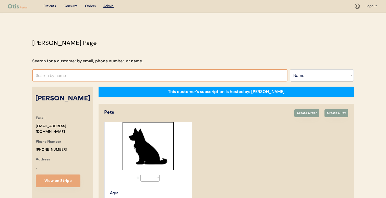
select select ""Name""
select select "true"
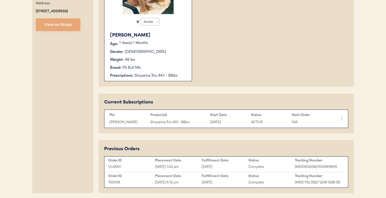
scroll to position [164, 0]
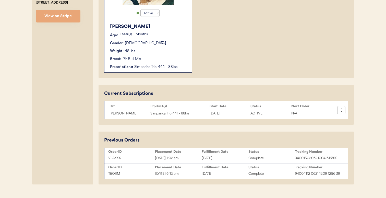
click at [340, 111] on icon at bounding box center [340, 109] width 5 height 5
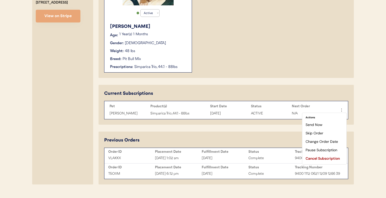
click at [273, 125] on div "This customer's subscription is hosted by: [PERSON_NAME] Create Order Create a …" at bounding box center [225, 53] width 255 height 262
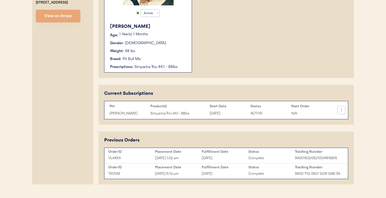
click at [339, 111] on icon at bounding box center [340, 109] width 5 height 5
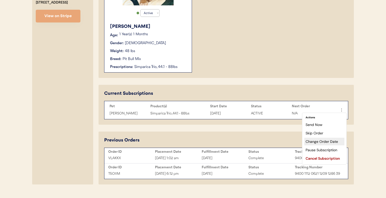
click at [321, 140] on div "Change Order Date" at bounding box center [324, 141] width 40 height 8
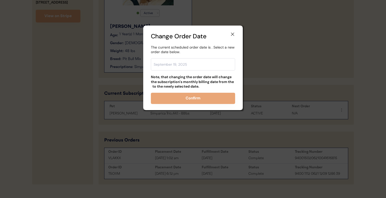
click at [232, 34] on use at bounding box center [232, 34] width 5 height 5
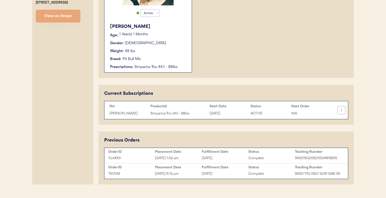
click at [341, 111] on icon at bounding box center [340, 109] width 5 height 5
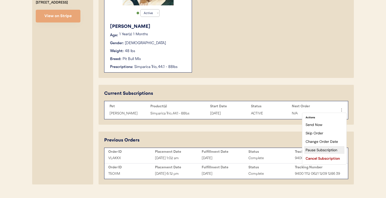
click at [325, 149] on div "Pause Subscription" at bounding box center [324, 150] width 40 height 8
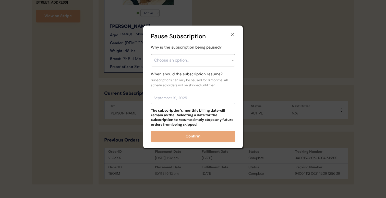
click at [214, 58] on select "Choose an option... Financial reasons / too expensive Has enough medication / s…" at bounding box center [193, 60] width 84 height 12
select select ""has_enough_medication___surplus_on_hand""
click at [151, 54] on select "Choose an option... Financial reasons / too expensive Has enough medication / s…" at bounding box center [193, 60] width 84 height 12
click at [203, 102] on input "text" at bounding box center [193, 98] width 84 height 12
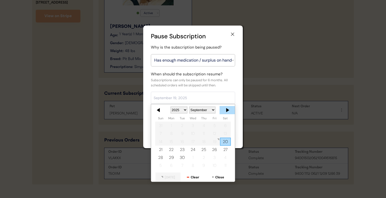
click at [227, 112] on div at bounding box center [226, 110] width 15 height 8
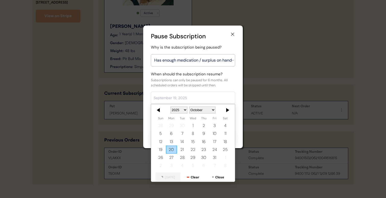
click at [227, 112] on div at bounding box center [226, 110] width 15 height 8
click at [226, 110] on div at bounding box center [226, 110] width 15 height 8
click at [182, 132] on div "9" at bounding box center [182, 133] width 11 height 8
type input "December 9, 2025"
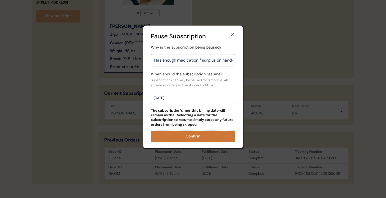
click at [209, 138] on button "Confirm" at bounding box center [193, 136] width 84 height 11
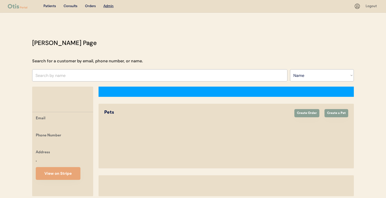
select select ""Name""
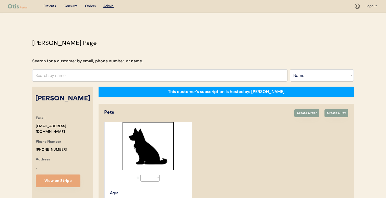
select select "true"
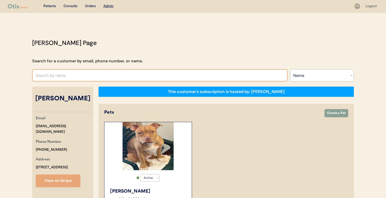
click at [156, 75] on input "text" at bounding box center [159, 75] width 255 height 12
type input "vanessa"
type input "vanessa Fernandez"
type input "andrea"
type input "andrea Chrisjohn"
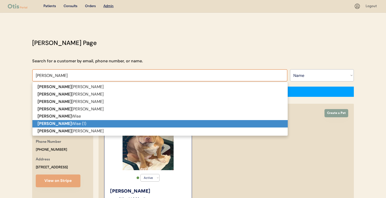
type input "andrea"
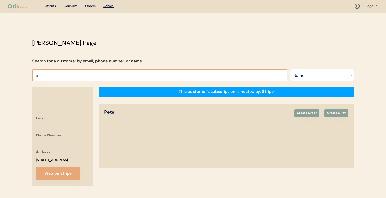
type input "an"
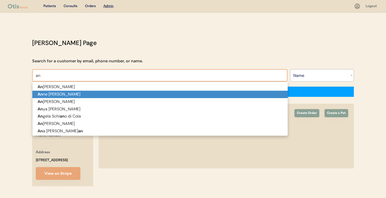
type input "antonio Brown"
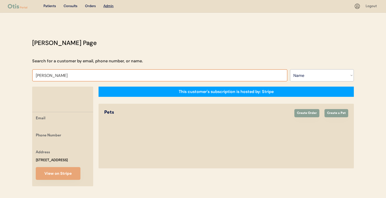
type input "angela"
type input "angela Schiano di Cola"
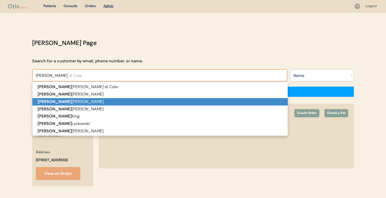
click at [123, 104] on p "Angela Clagg" at bounding box center [159, 101] width 255 height 7
type input "Angela Clagg"
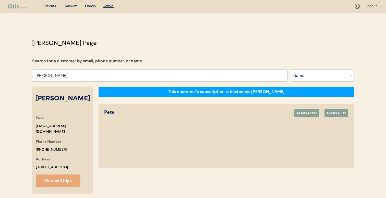
select select "true"
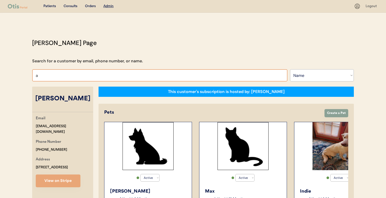
type input "an"
type input "antonio Brown"
type input "ang"
type input "angela Schiano di Cola"
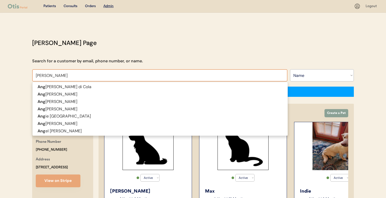
type input "angie"
type input "angie Santiago"
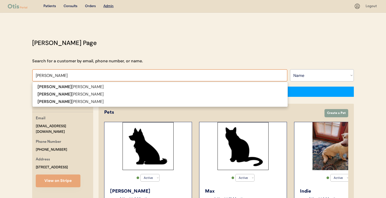
type input "angie r"
type input "angie ree"
type input "angie reed"
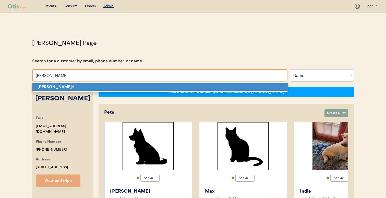
click at [134, 86] on p "Angie Ree d" at bounding box center [159, 86] width 255 height 7
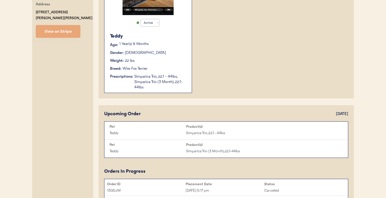
scroll to position [156, 0]
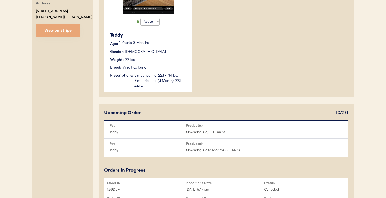
type input "Angie Reed"
click at [177, 83] on div "Simparica Trio, 22.1 - 44lbs, Simparica Trio (3 Month), 22.1-44lbs" at bounding box center [160, 81] width 52 height 16
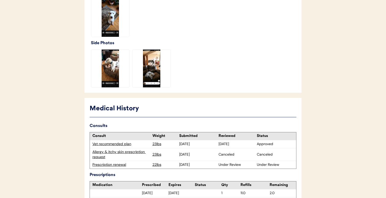
scroll to position [209, 0]
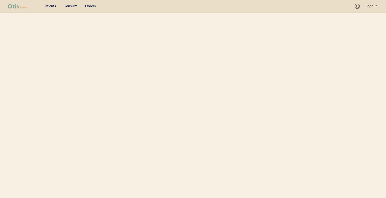
select select ""Name""
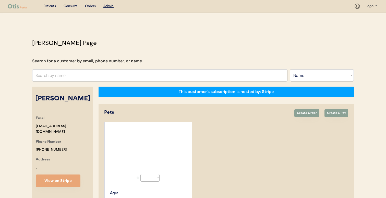
scroll to position [89, 0]
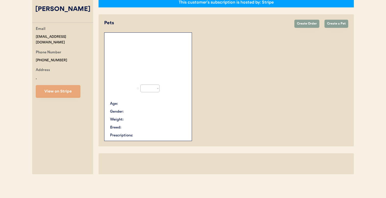
select select "true"
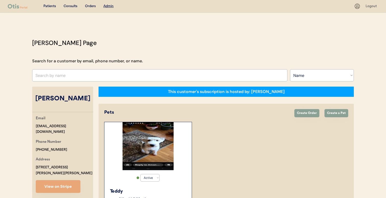
select select "true"
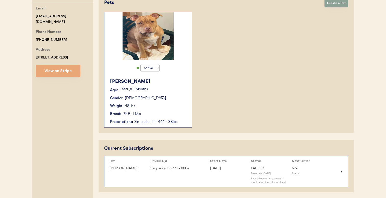
scroll to position [93, 0]
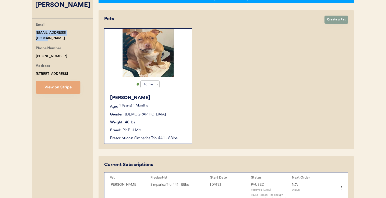
drag, startPoint x: 72, startPoint y: 32, endPoint x: 30, endPoint y: 31, distance: 41.6
click at [30, 31] on div "Otis Admin Page Search for a customer by email, phone number, or name. Search B…" at bounding box center [192, 108] width 331 height 326
copy div "[EMAIL_ADDRESS][DOMAIN_NAME]"
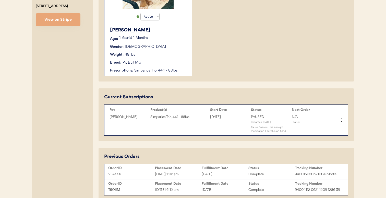
scroll to position [161, 0]
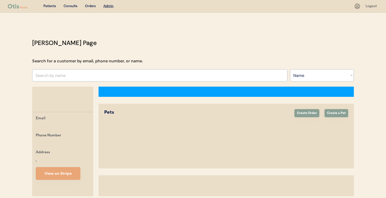
select select ""Name""
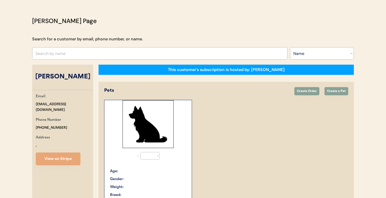
select select "true"
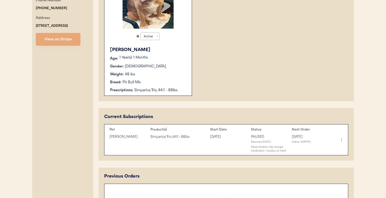
scroll to position [187, 0]
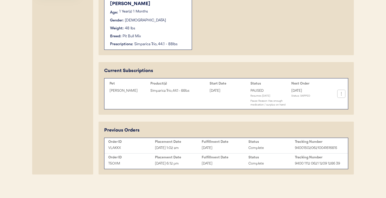
click at [341, 94] on icon at bounding box center [340, 93] width 5 height 5
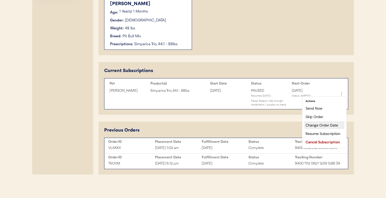
click at [330, 126] on div "Change Order Date" at bounding box center [324, 125] width 40 height 8
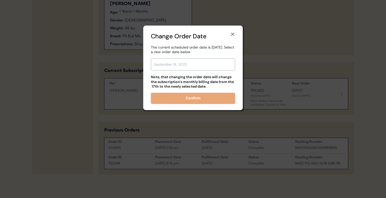
click at [196, 66] on input "text" at bounding box center [193, 64] width 84 height 12
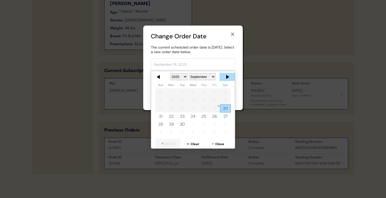
click at [227, 76] on div at bounding box center [226, 77] width 15 height 8
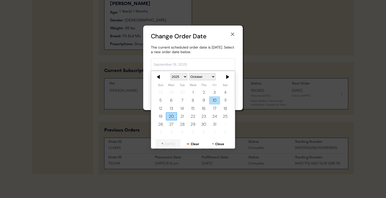
click at [212, 100] on div "10" at bounding box center [214, 100] width 11 height 8
type input "[DATE]"
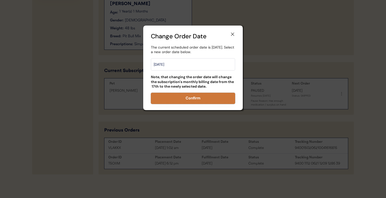
click at [203, 100] on button "Confirm" at bounding box center [193, 98] width 84 height 11
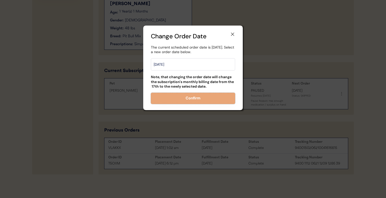
click at [256, 60] on div at bounding box center [193, 99] width 386 height 198
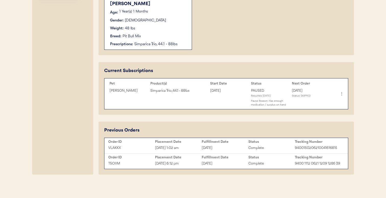
click at [340, 95] on icon at bounding box center [341, 93] width 5 height 5
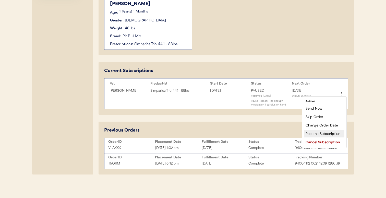
click at [326, 133] on div "Resume Subscription" at bounding box center [324, 134] width 40 height 8
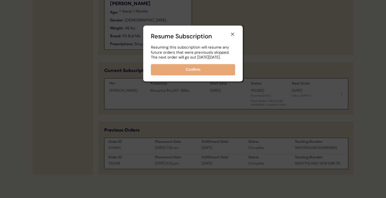
click at [227, 75] on button "Confirm" at bounding box center [193, 69] width 84 height 11
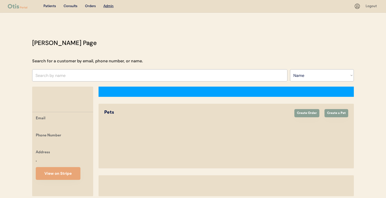
select select ""Name""
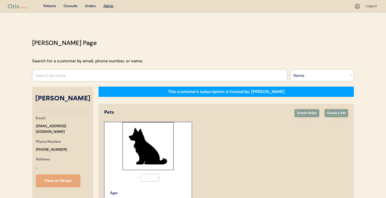
select select "true"
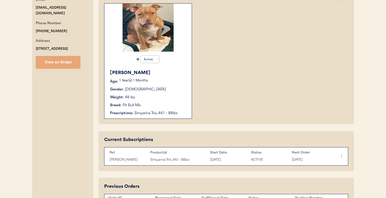
scroll to position [175, 0]
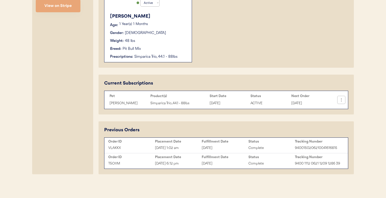
click at [341, 100] on icon at bounding box center [340, 99] width 5 height 5
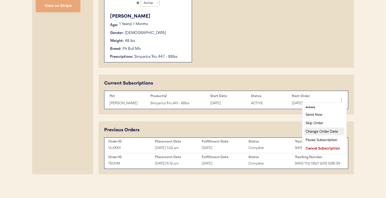
click at [324, 135] on div "Change Order Date" at bounding box center [324, 131] width 40 height 8
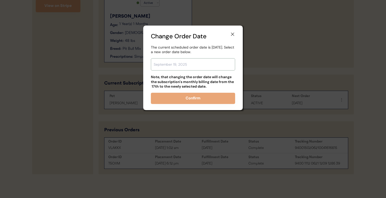
click at [206, 64] on input "text" at bounding box center [193, 64] width 84 height 12
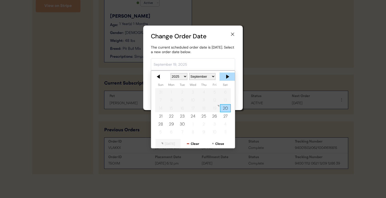
click at [225, 76] on div at bounding box center [226, 76] width 15 height 8
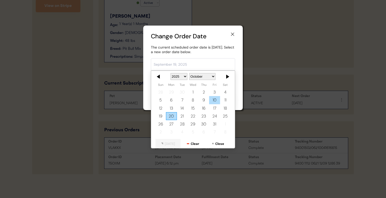
click at [212, 101] on div "10" at bounding box center [214, 100] width 11 height 8
type input "[DATE]"
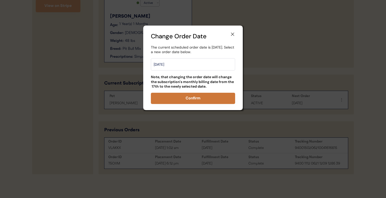
click at [211, 102] on button "Confirm" at bounding box center [193, 98] width 84 height 11
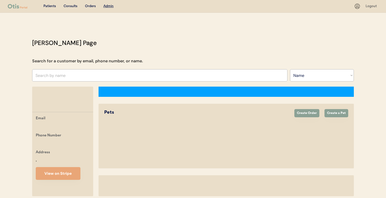
select select ""Name""
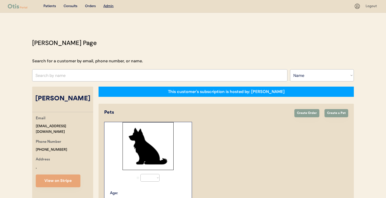
select select "true"
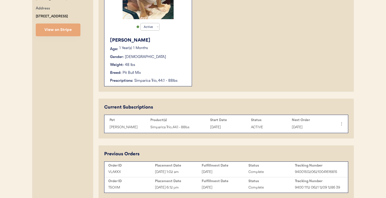
scroll to position [175, 0]
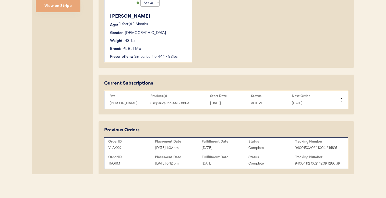
click at [342, 101] on icon at bounding box center [341, 99] width 5 height 5
click at [341, 99] on icon at bounding box center [340, 99] width 5 height 5
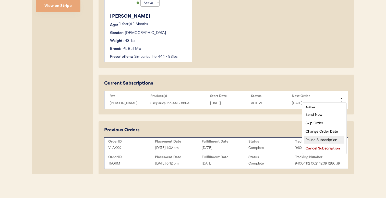
click at [324, 139] on div "Pause Subscription" at bounding box center [324, 140] width 40 height 8
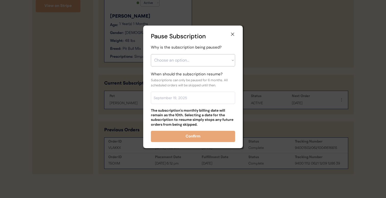
click at [204, 62] on select "Choose an option... Financial reasons / too expensive Has enough medication / s…" at bounding box center [193, 60] width 84 height 12
select select ""has_enough_medication___surplus_on_hand""
click at [151, 54] on select "Choose an option... Financial reasons / too expensive Has enough medication / s…" at bounding box center [193, 60] width 84 height 12
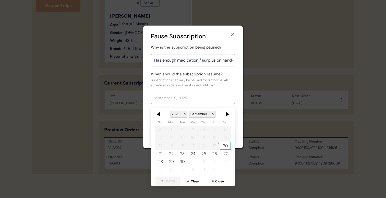
click at [191, 100] on input "text" at bounding box center [193, 98] width 84 height 12
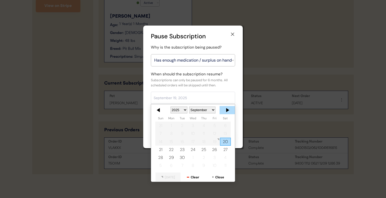
click at [225, 110] on div at bounding box center [226, 110] width 15 height 8
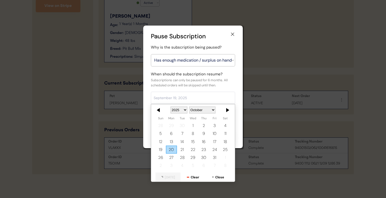
click at [225, 110] on div at bounding box center [226, 110] width 15 height 8
click at [184, 134] on div "9" at bounding box center [182, 133] width 11 height 8
type input "December 9, 2025"
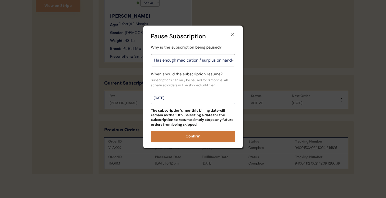
click at [195, 136] on button "Confirm" at bounding box center [193, 136] width 84 height 11
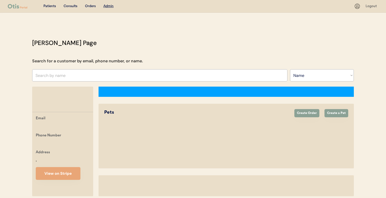
select select ""Name""
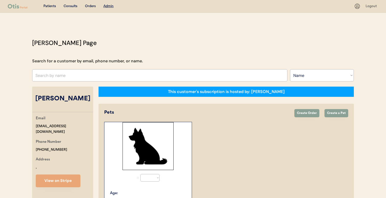
select select "true"
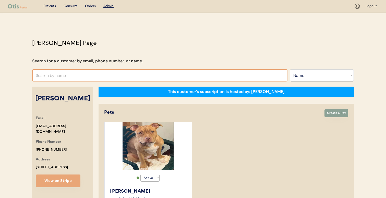
click at [159, 73] on input "text" at bounding box center [159, 75] width 255 height 12
type input "vanessa"
type input "vanessa Fernandez"
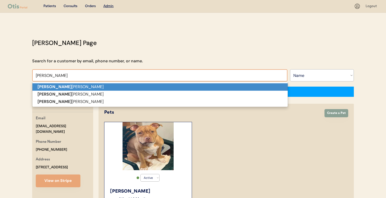
click at [154, 84] on p "Vanessa Fernandez" at bounding box center [159, 86] width 255 height 7
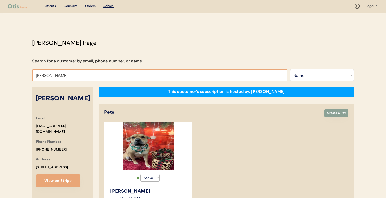
click at [130, 76] on input "Vanessa Fernandez" at bounding box center [159, 75] width 255 height 12
type input "nellie"
type input "nellie roselund"
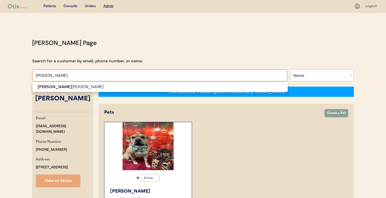
type input "nellie r"
click at [127, 91] on span "Nellie r oselund" at bounding box center [159, 87] width 255 height 10
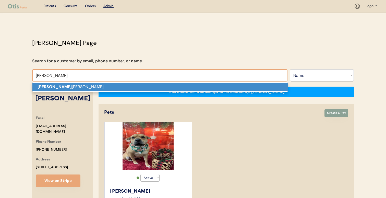
click at [128, 88] on p "Nellie r oselund" at bounding box center [159, 86] width 255 height 7
type input "Nellie roselund"
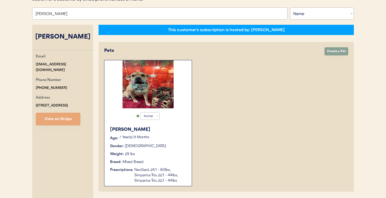
select select "true"
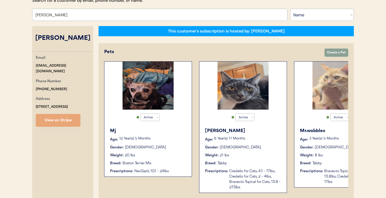
scroll to position [60, 0]
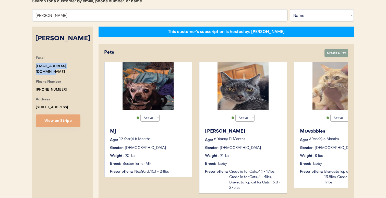
drag, startPoint x: 67, startPoint y: 65, endPoint x: 35, endPoint y: 65, distance: 31.6
click at [35, 65] on div "Email nellieroselund@gmail.com Phone Number +17573494060 Address 96 Regency Squ…" at bounding box center [62, 91] width 61 height 72
copy div "[EMAIL_ADDRESS][DOMAIN_NAME]"
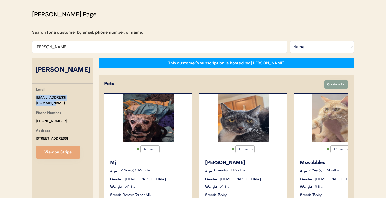
scroll to position [0, 0]
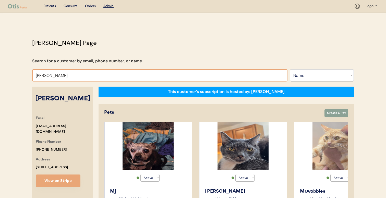
click at [157, 77] on input "[PERSON_NAME]" at bounding box center [159, 75] width 255 height 12
type input "angie r"
type input "angie reed"
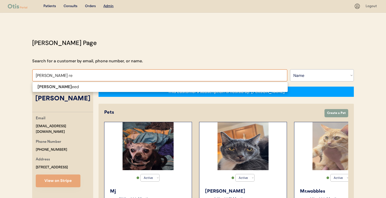
type input "angie ree"
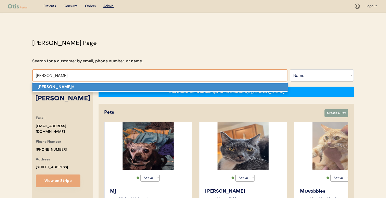
click at [156, 90] on p "Angie Ree d" at bounding box center [159, 86] width 255 height 7
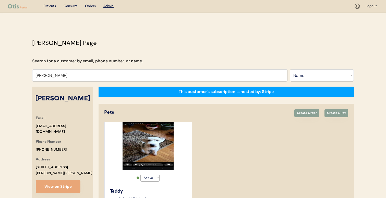
type input "Angie Reed"
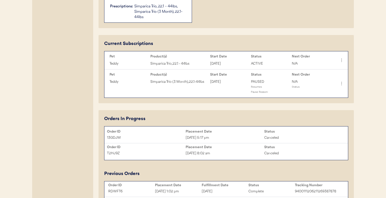
scroll to position [224, 0]
click at [342, 83] on icon at bounding box center [340, 83] width 5 height 5
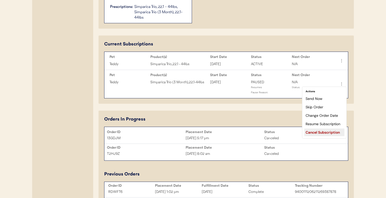
click at [327, 132] on div "Cancel Subscription" at bounding box center [324, 132] width 40 height 8
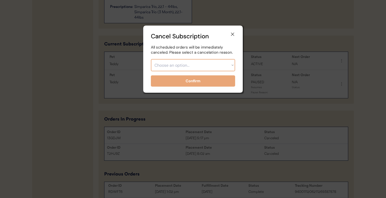
click at [222, 66] on select "Choose an option... Too expensive / can't afford Getting medication elsewhere (…" at bounding box center [193, 65] width 84 height 12
select select ""other""
click at [151, 59] on select "Choose an option... Too expensive / can't afford Getting medication elsewhere (…" at bounding box center [193, 65] width 84 height 12
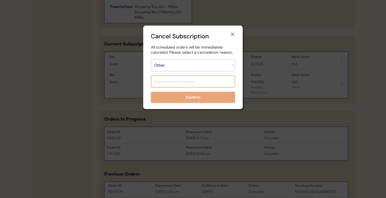
click at [202, 84] on input "input" at bounding box center [193, 81] width 84 height 12
type input "Switching to one month frequency"
click at [200, 97] on button "Confirm" at bounding box center [193, 97] width 84 height 11
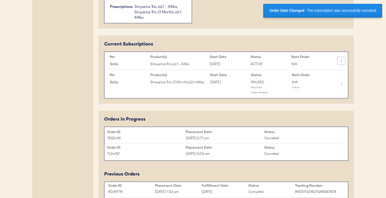
click at [340, 61] on icon at bounding box center [340, 60] width 5 height 5
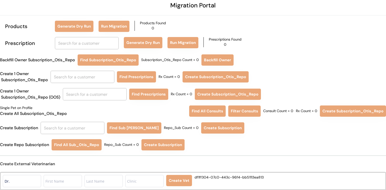
click at [82, 123] on input "text" at bounding box center [73, 128] width 64 height 12
type input "ANGIE"
type input "ANGIE Santiago"
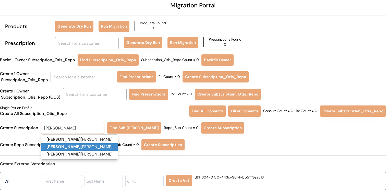
click at [80, 144] on p "Angie Reed" at bounding box center [79, 146] width 76 height 7
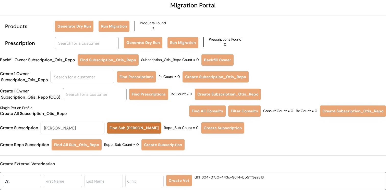
type input "[PERSON_NAME]"
click at [124, 127] on button "Find Sub Otis Repo" at bounding box center [134, 127] width 54 height 11
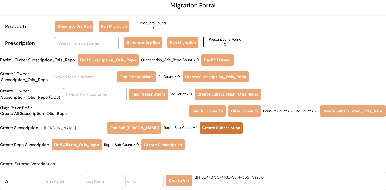
click at [199, 127] on button "Create Subscription" at bounding box center [220, 127] width 43 height 11
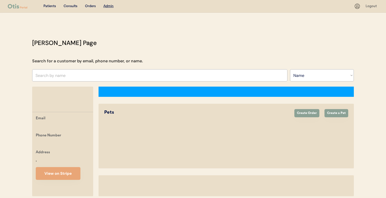
select select ""Name""
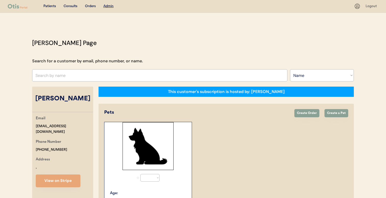
select select "true"
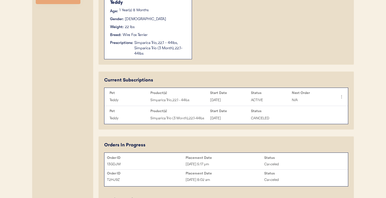
scroll to position [189, 0]
click at [341, 97] on use at bounding box center [340, 96] width 5 height 5
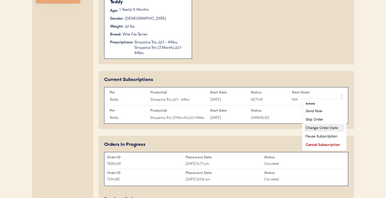
click at [317, 128] on div "Change Order Date" at bounding box center [324, 128] width 40 height 8
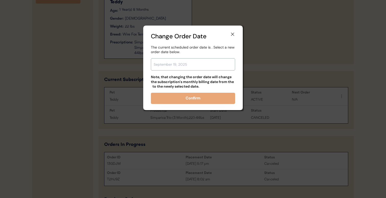
click at [205, 63] on input "text" at bounding box center [193, 64] width 84 height 12
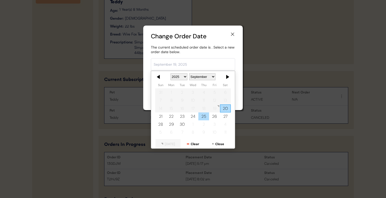
click at [199, 117] on div "25" at bounding box center [203, 116] width 11 height 8
type input "[DATE]"
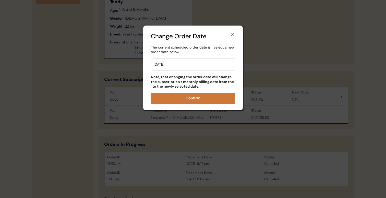
click at [211, 102] on button "Confirm" at bounding box center [193, 98] width 84 height 11
click at [233, 35] on icon at bounding box center [232, 34] width 5 height 5
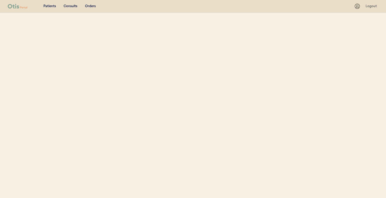
select select ""Name""
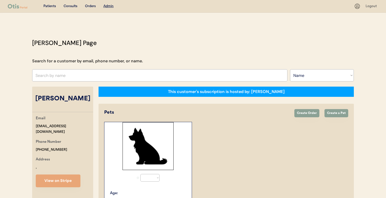
select select "true"
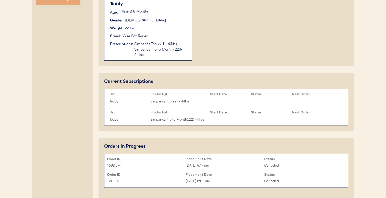
scroll to position [207, 0]
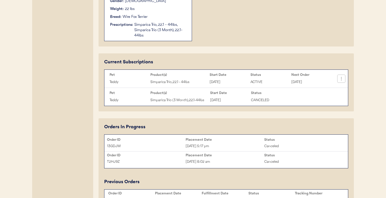
click at [340, 79] on icon at bounding box center [340, 78] width 5 height 5
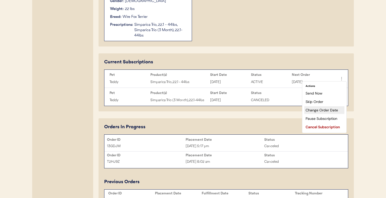
click at [324, 110] on div "Change Order Date" at bounding box center [324, 110] width 40 height 8
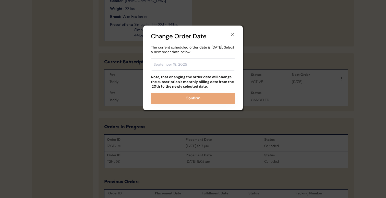
click at [207, 69] on input "text" at bounding box center [193, 64] width 84 height 12
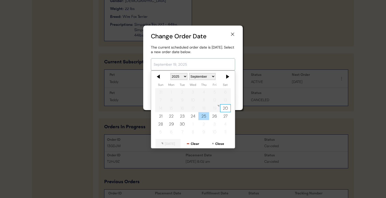
click at [204, 117] on div "25" at bounding box center [203, 116] width 11 height 8
type input "[DATE]"
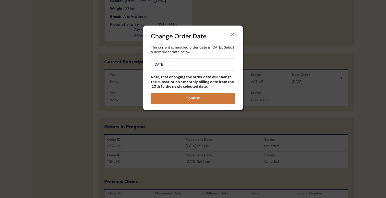
click at [204, 95] on button "Confirm" at bounding box center [193, 98] width 84 height 11
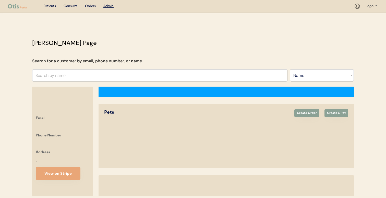
select select ""Name""
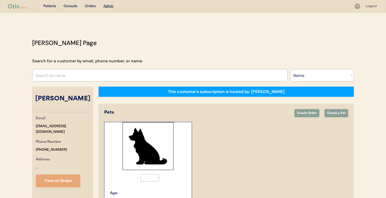
select select "true"
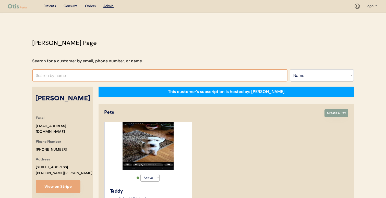
click at [177, 76] on input "text" at bounding box center [159, 75] width 255 height 12
type input "nelli"
type input "nellie roselund"
type input "nellie"
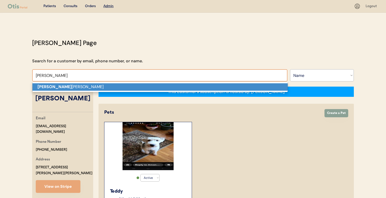
click at [173, 84] on p "Nellie roselund" at bounding box center [159, 86] width 255 height 7
type input "[PERSON_NAME]"
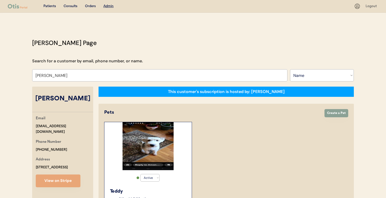
select select "true"
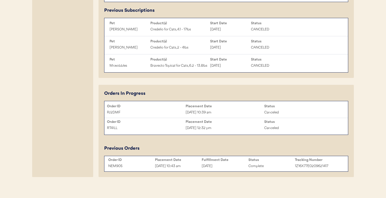
scroll to position [369, 0]
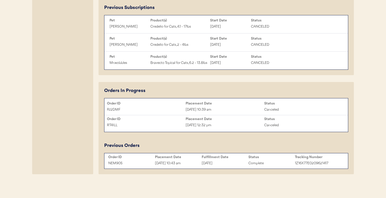
type input "[PERSON_NAME]"
click at [226, 165] on div "[DATE]" at bounding box center [224, 163] width 47 height 6
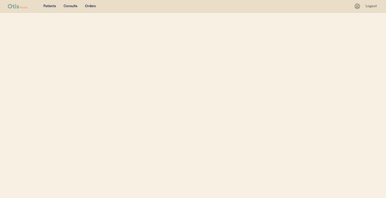
select select ""Name""
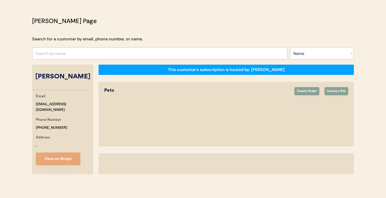
select select "true"
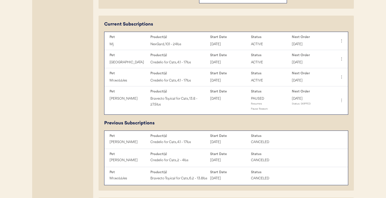
scroll to position [248, 0]
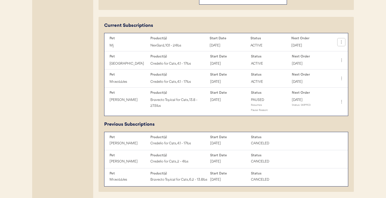
click at [342, 42] on icon at bounding box center [340, 42] width 5 height 5
click at [325, 73] on div "Change Order Date" at bounding box center [324, 74] width 40 height 8
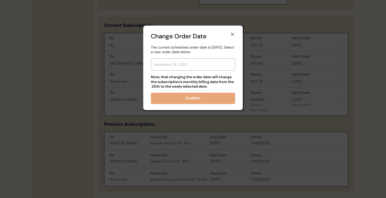
click at [210, 61] on input "text" at bounding box center [193, 64] width 84 height 12
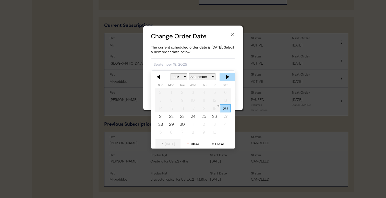
click at [226, 78] on div at bounding box center [226, 77] width 15 height 8
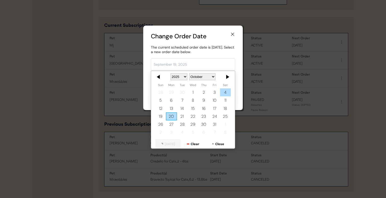
click at [224, 92] on div "4" at bounding box center [225, 92] width 11 height 8
type input "[DATE]"
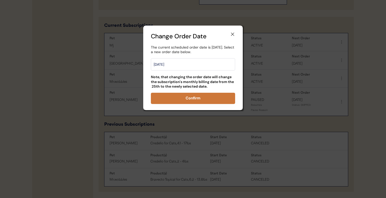
click at [216, 97] on button "Confirm" at bounding box center [193, 98] width 84 height 11
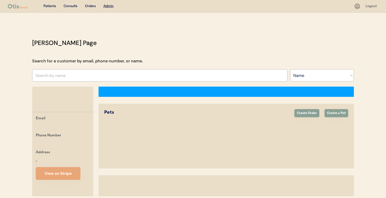
select select ""Name""
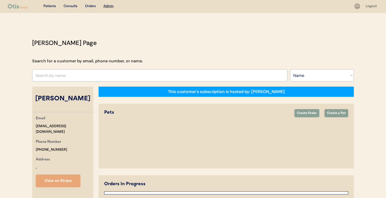
select select "true"
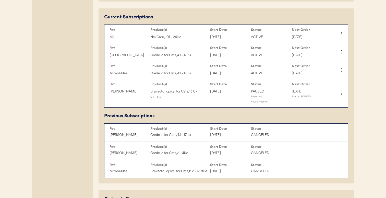
scroll to position [255, 0]
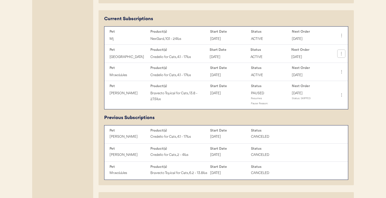
click at [342, 55] on icon at bounding box center [340, 53] width 5 height 5
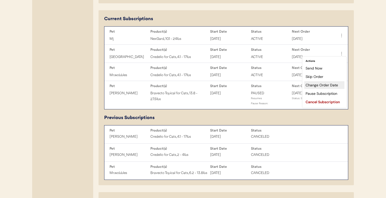
click at [328, 82] on div "Change Order Date" at bounding box center [324, 85] width 40 height 8
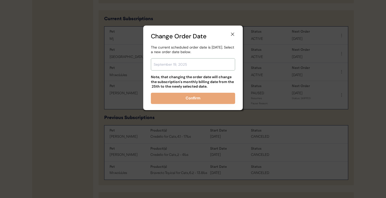
click at [204, 63] on input "text" at bounding box center [193, 64] width 84 height 12
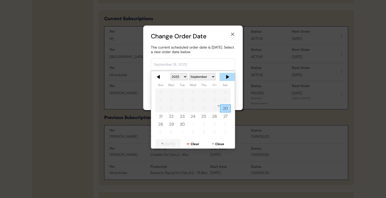
click at [230, 74] on div at bounding box center [226, 77] width 15 height 8
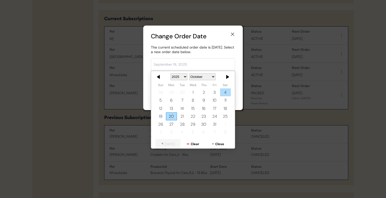
click at [221, 92] on div "4" at bounding box center [225, 92] width 11 height 8
type input "[DATE]"
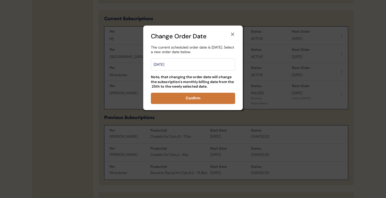
click at [209, 100] on button "Confirm" at bounding box center [193, 98] width 84 height 11
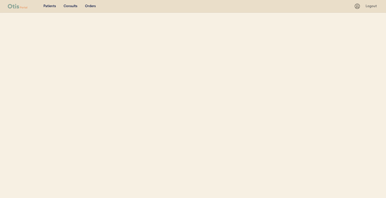
select select ""Name""
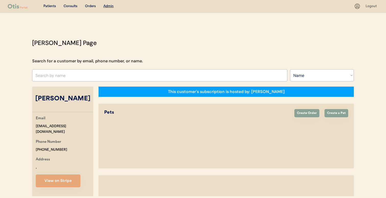
select select "true"
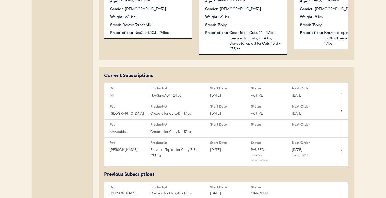
scroll to position [199, 0]
click at [343, 125] on button at bounding box center [341, 128] width 8 height 8
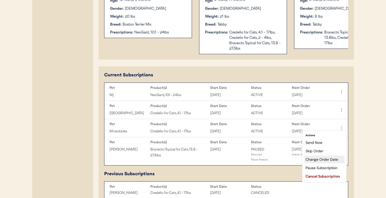
click at [319, 156] on div "Change Order Date" at bounding box center [324, 159] width 40 height 8
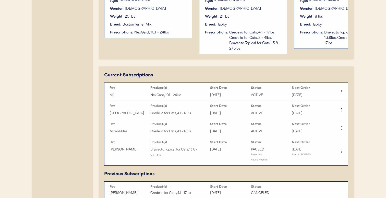
click at [216, 66] on input "text" at bounding box center [193, 64] width 84 height 12
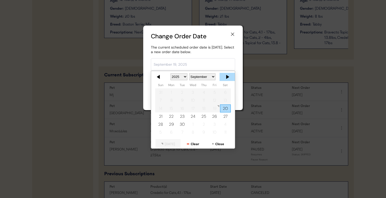
click at [227, 77] on div at bounding box center [226, 77] width 15 height 8
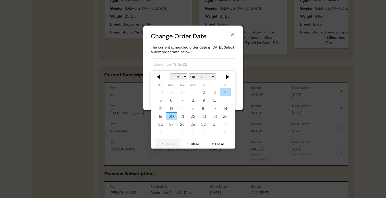
click at [222, 93] on div "4" at bounding box center [225, 92] width 11 height 8
type input "[DATE]"
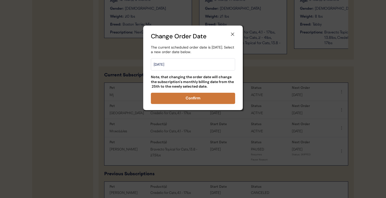
click at [213, 99] on button "Confirm" at bounding box center [193, 98] width 84 height 11
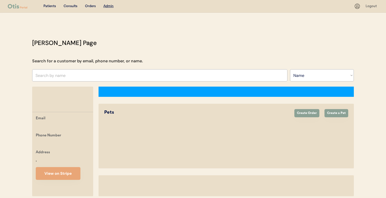
select select ""Name""
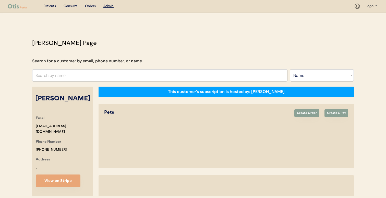
select select "true"
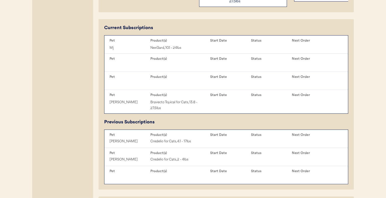
scroll to position [246, 0]
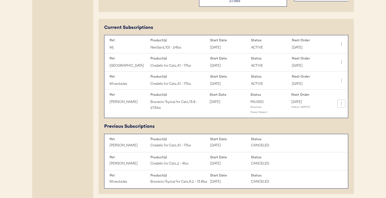
click at [340, 103] on icon at bounding box center [340, 103] width 5 height 5
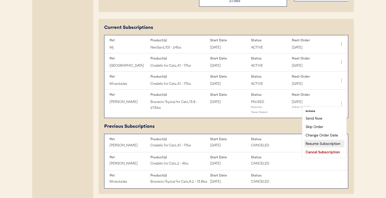
click at [316, 141] on div "Resume Subscription" at bounding box center [324, 143] width 40 height 8
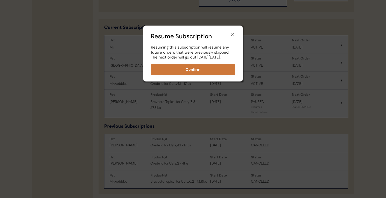
click at [210, 75] on button "Confirm" at bounding box center [193, 69] width 84 height 11
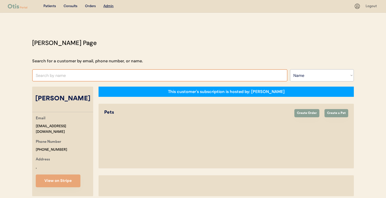
select select ""Name""
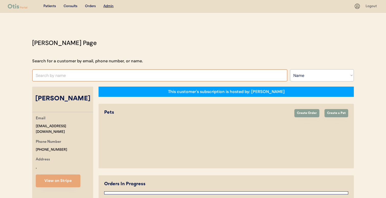
select select "true"
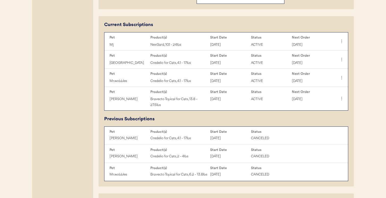
scroll to position [248, 0]
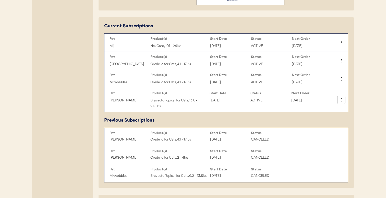
click at [339, 99] on icon at bounding box center [340, 99] width 5 height 5
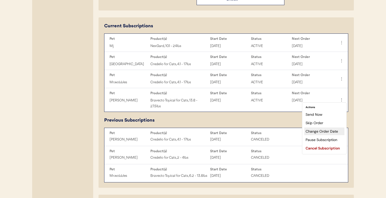
click at [327, 130] on div "Change Order Date" at bounding box center [324, 131] width 40 height 8
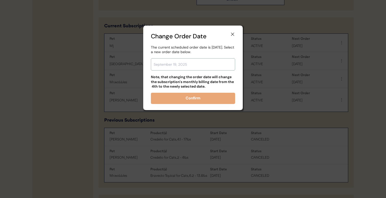
click at [209, 66] on input "text" at bounding box center [193, 64] width 84 height 12
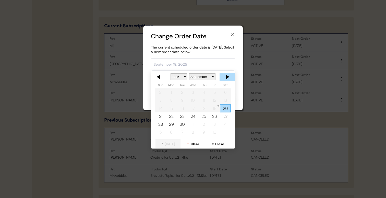
click at [226, 77] on div at bounding box center [226, 77] width 15 height 8
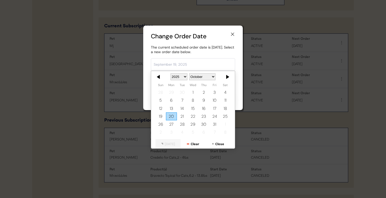
click at [226, 77] on div at bounding box center [226, 77] width 15 height 8
click at [204, 92] on div "4" at bounding box center [203, 92] width 11 height 8
type input "December 4, 2025"
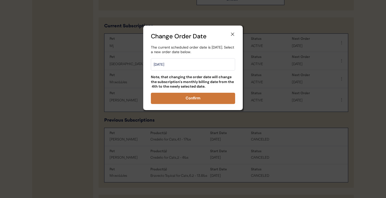
click at [199, 98] on button "Confirm" at bounding box center [193, 98] width 84 height 11
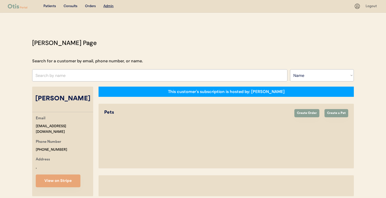
select select ""Name""
select select "true"
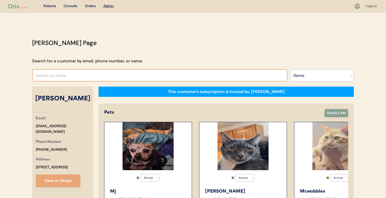
click at [131, 78] on input "text" at bounding box center [159, 75] width 255 height 12
type input "[PERSON_NAME]"
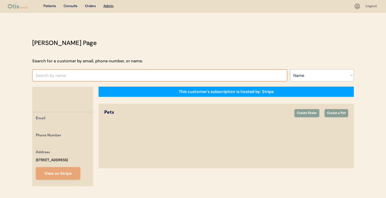
click at [134, 77] on input "text" at bounding box center [159, 75] width 255 height 12
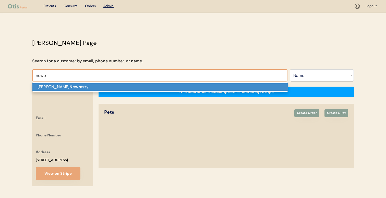
click at [133, 89] on p "Delila Newb erry" at bounding box center [159, 86] width 255 height 7
type input "[PERSON_NAME]"
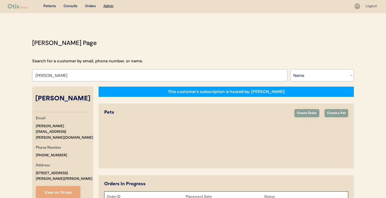
select select "false"
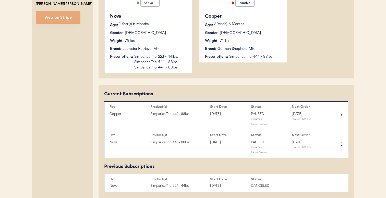
scroll to position [175, 0]
type input "[PERSON_NAME]"
click at [339, 113] on icon at bounding box center [340, 114] width 5 height 5
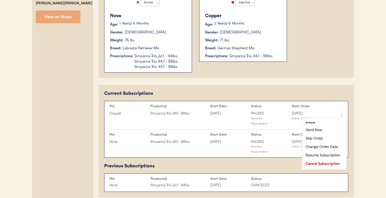
click at [330, 85] on div "Current Subscriptions Pet Product(s) Start Date Status Next Order Copper Simpar…" at bounding box center [225, 141] width 255 height 112
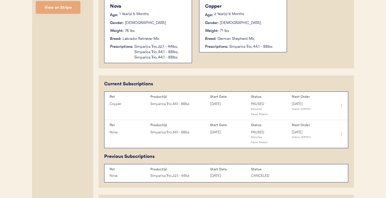
scroll to position [185, 0]
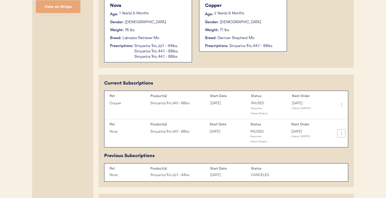
click at [340, 134] on icon at bounding box center [340, 133] width 5 height 5
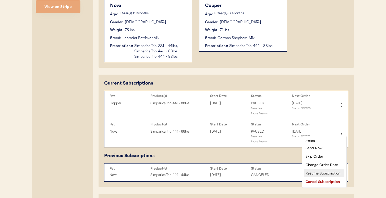
click at [326, 172] on div "Resume Subscription" at bounding box center [324, 173] width 40 height 8
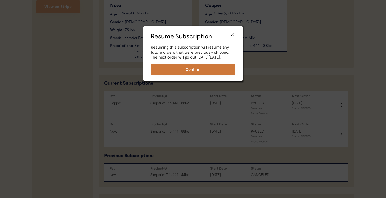
click at [226, 75] on button "Confirm" at bounding box center [193, 69] width 84 height 11
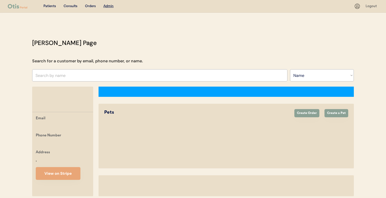
select select ""Name""
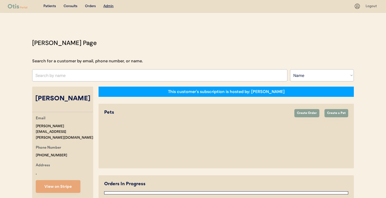
select select "true"
select select "false"
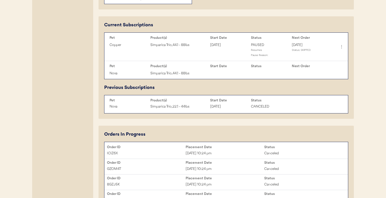
scroll to position [244, 0]
click at [341, 69] on icon at bounding box center [340, 69] width 5 height 5
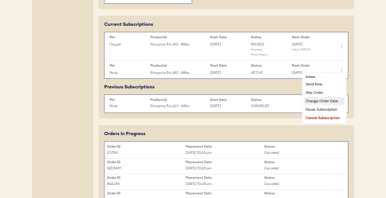
click at [324, 103] on div "Change Order Date" at bounding box center [324, 101] width 40 height 8
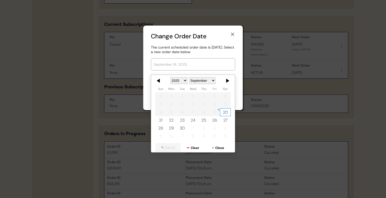
click at [183, 63] on input "text" at bounding box center [193, 64] width 84 height 12
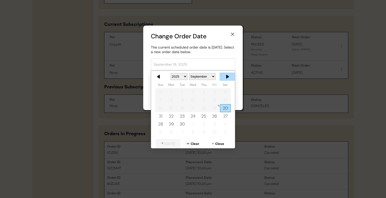
click at [228, 76] on div at bounding box center [226, 76] width 15 height 8
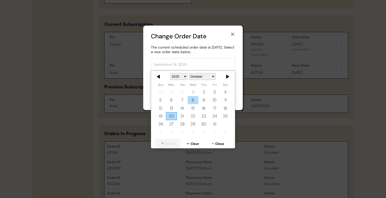
click at [194, 99] on div "8" at bounding box center [192, 100] width 11 height 8
type input "[DATE]"
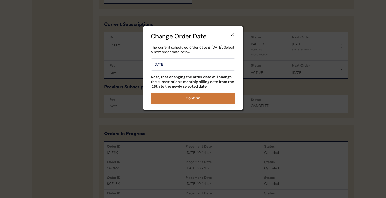
click at [196, 96] on button "Confirm" at bounding box center [193, 98] width 84 height 11
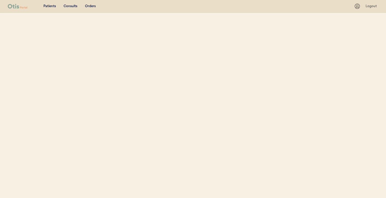
select select ""Name""
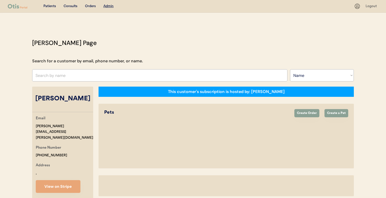
select select "true"
select select "false"
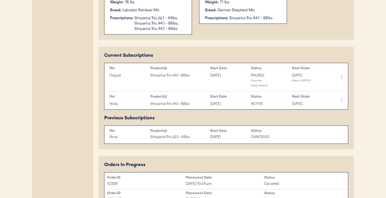
scroll to position [214, 0]
click at [340, 76] on icon at bounding box center [340, 76] width 5 height 5
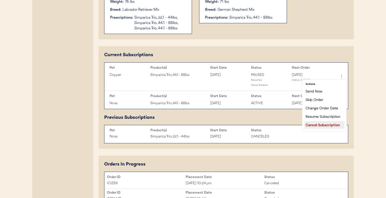
click at [322, 124] on div "Cancel Subscription" at bounding box center [324, 125] width 40 height 8
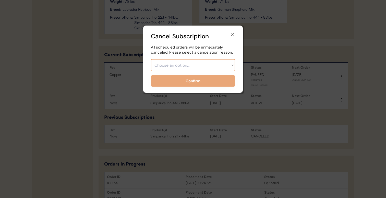
click at [224, 69] on select "Choose an option... Too expensive / can't afford Getting medication elsewhere (…" at bounding box center [193, 65] width 84 height 12
select select ""pet_passed_away""
click at [151, 59] on select "Choose an option... Too expensive / can't afford Getting medication elsewhere (…" at bounding box center [193, 65] width 84 height 12
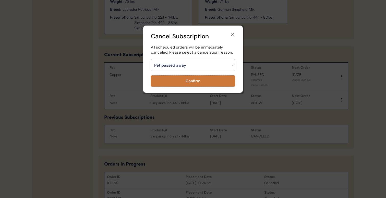
click at [208, 86] on button "Confirm" at bounding box center [193, 80] width 84 height 11
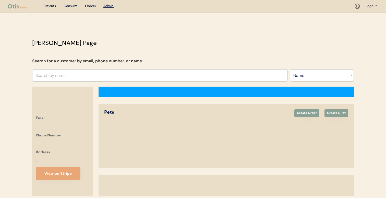
select select ""Name""
select select "true"
select select "false"
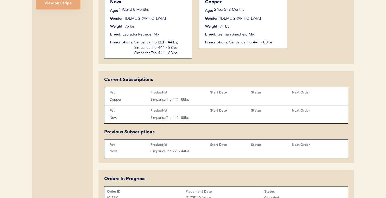
scroll to position [189, 0]
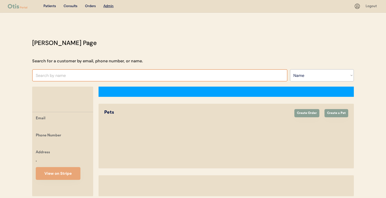
select select ""Name""
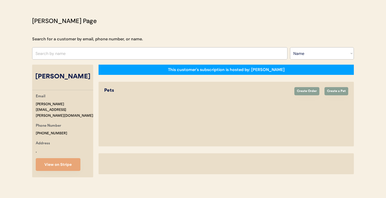
select select "true"
select select "false"
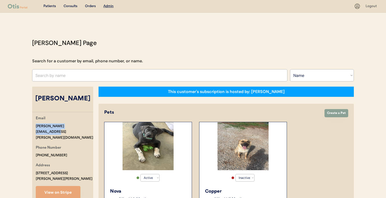
drag, startPoint x: 79, startPoint y: 125, endPoint x: 32, endPoint y: 125, distance: 47.4
copy div "[PERSON_NAME][EMAIL_ADDRESS][PERSON_NAME][DOMAIN_NAME]"
click at [166, 75] on input "text" at bounding box center [159, 75] width 255 height 12
type input "leanne"
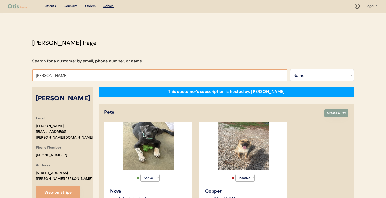
type input "leanne Piscotta"
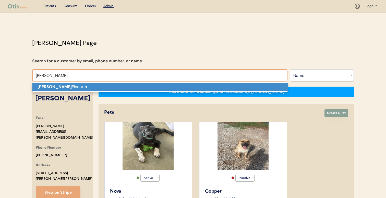
click at [164, 86] on p "Leanne Piscotta" at bounding box center [159, 86] width 255 height 7
type input "[PERSON_NAME]"
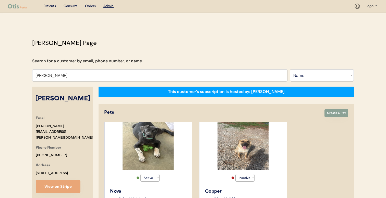
select select "true"
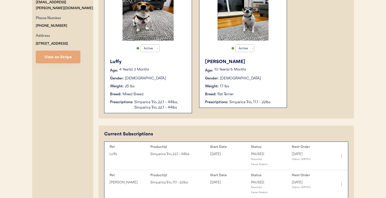
scroll to position [129, 0]
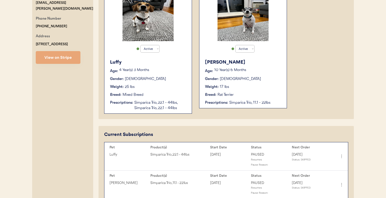
type input "[PERSON_NAME]"
click at [215, 93] on div "Breed:" at bounding box center [210, 94] width 11 height 5
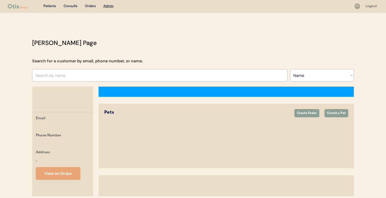
select select ""Name""
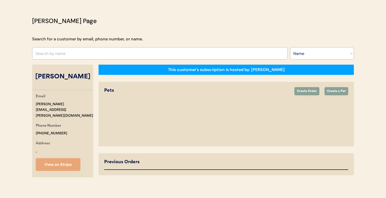
select select "true"
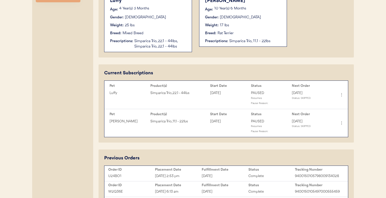
scroll to position [192, 0]
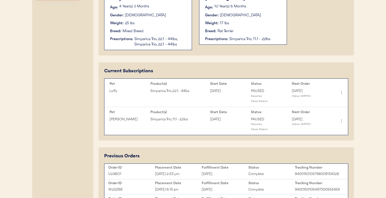
click at [340, 92] on icon at bounding box center [341, 92] width 5 height 5
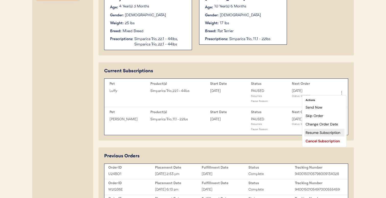
click at [320, 130] on div "Resume Subscription" at bounding box center [324, 133] width 40 height 8
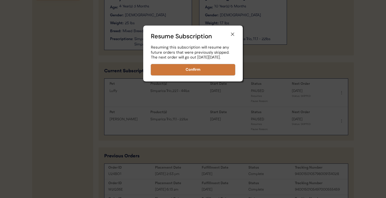
click at [216, 74] on button "Confirm" at bounding box center [193, 69] width 84 height 11
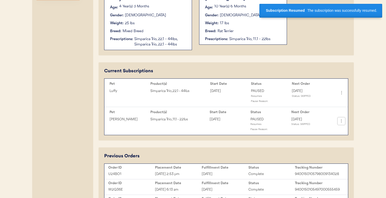
click at [343, 122] on icon at bounding box center [340, 120] width 5 height 5
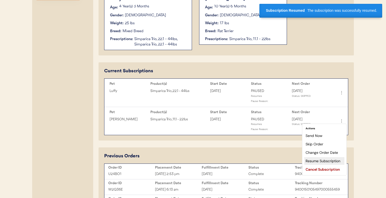
click at [329, 159] on div "Resume Subscription" at bounding box center [324, 161] width 40 height 8
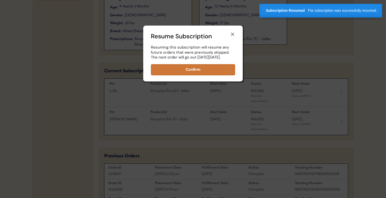
click at [218, 73] on button "Confirm" at bounding box center [193, 69] width 84 height 11
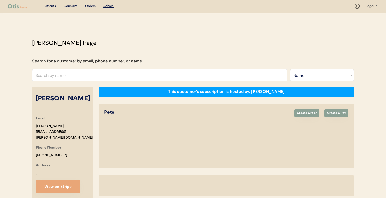
select select ""Name""
select select "true"
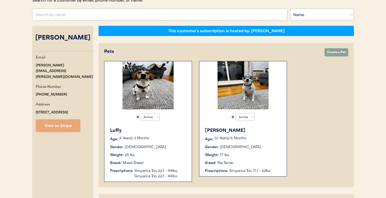
scroll to position [50, 0]
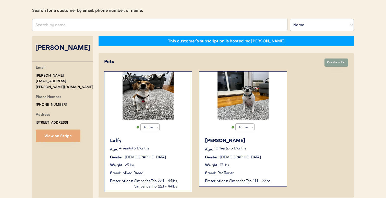
click at [123, 24] on input "text" at bounding box center [159, 25] width 255 height 12
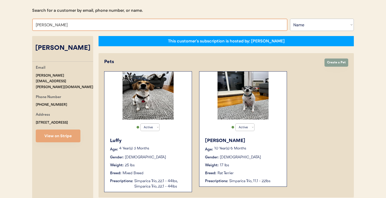
type input "[PERSON_NAME]"
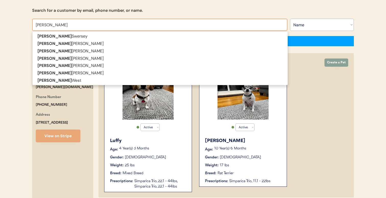
type input "[PERSON_NAME]"
type input "jessica esposito"
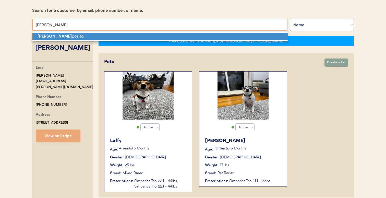
click at [118, 35] on p "Jessica Es posito" at bounding box center [159, 36] width 255 height 7
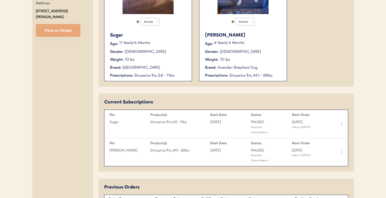
scroll to position [153, 0]
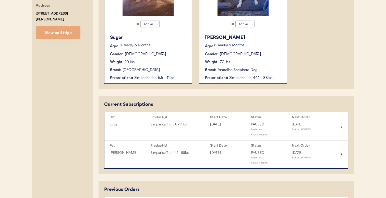
type input "Jessica Esposito"
click at [342, 127] on icon at bounding box center [340, 125] width 5 height 5
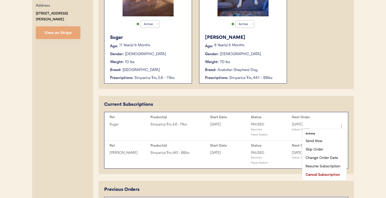
click at [336, 76] on div "Active Active Inactive Sugar Age: 11 Year(s) 6 Months Gender: Female Weight: 10…" at bounding box center [226, 25] width 244 height 115
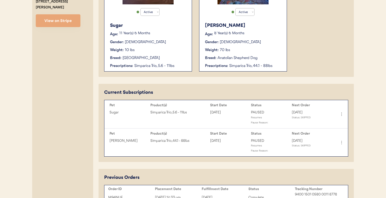
scroll to position [166, 0]
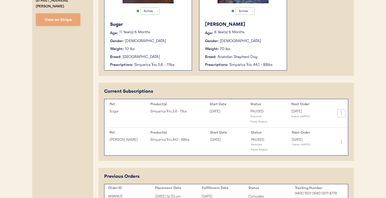
click at [340, 112] on icon at bounding box center [340, 112] width 5 height 5
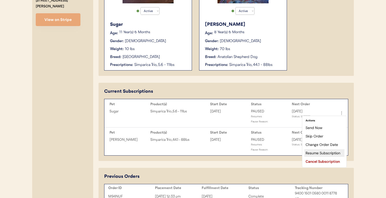
click at [311, 153] on div "Resume Subscription" at bounding box center [324, 153] width 40 height 8
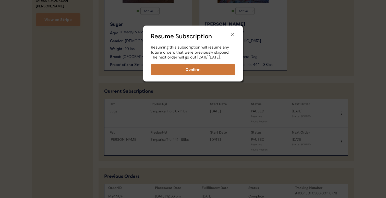
click at [217, 75] on button "Confirm" at bounding box center [193, 69] width 84 height 11
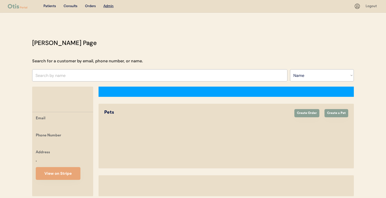
select select ""Name""
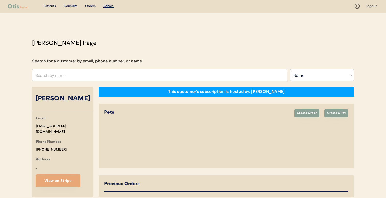
select select "true"
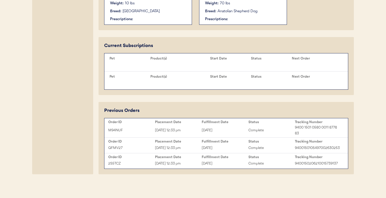
scroll to position [243, 0]
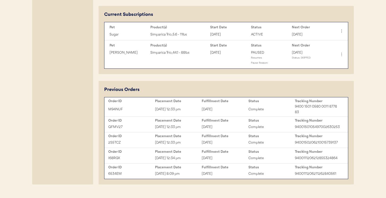
click at [341, 33] on icon at bounding box center [341, 31] width 5 height 5
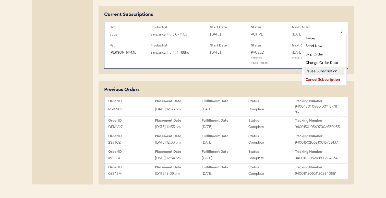
click at [321, 68] on div "Pause Subscription" at bounding box center [324, 71] width 40 height 8
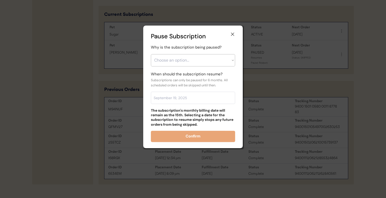
click at [193, 65] on select "Choose an option... Financial reasons / too expensive Has enough medication / s…" at bounding box center [193, 60] width 84 height 12
select select ""other""
click at [151, 54] on select "Choose an option... Financial reasons / too expensive Has enough medication / s…" at bounding box center [193, 60] width 84 height 12
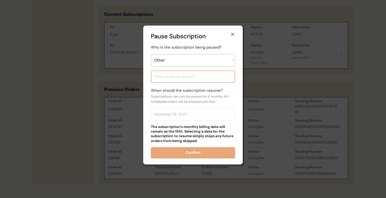
click at [189, 78] on input "input" at bounding box center [193, 76] width 84 height 12
type input "No reason given"
click at [192, 113] on input "text" at bounding box center [193, 114] width 84 height 12
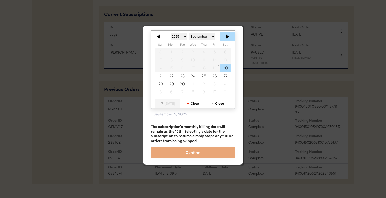
click at [227, 35] on div at bounding box center [226, 36] width 15 height 8
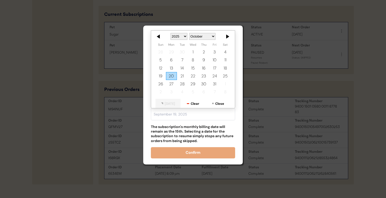
click at [227, 35] on div at bounding box center [226, 36] width 15 height 8
click at [217, 68] on div "14" at bounding box center [214, 68] width 11 height 8
type input "November 14, 2025"
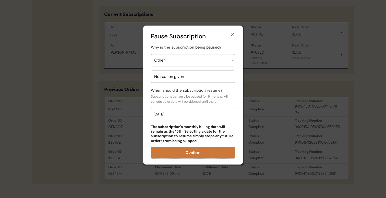
click at [191, 153] on button "Confirm" at bounding box center [193, 152] width 84 height 11
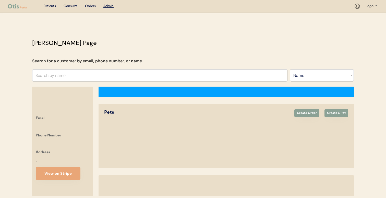
select select ""Name""
select select "true"
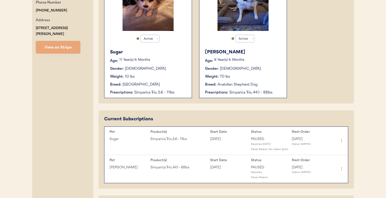
scroll to position [167, 0]
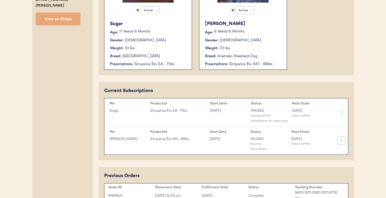
click at [340, 142] on icon at bounding box center [340, 140] width 5 height 5
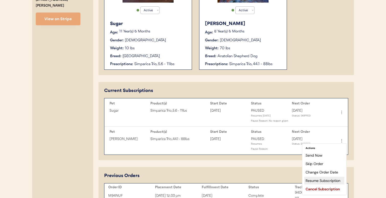
click at [323, 179] on div "Resume Subscription" at bounding box center [324, 180] width 40 height 8
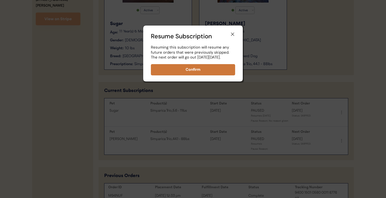
click at [200, 71] on button "Confirm" at bounding box center [193, 69] width 84 height 11
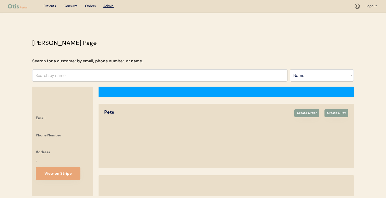
select select ""Name""
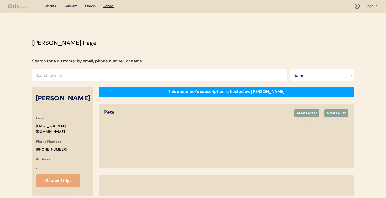
select select "true"
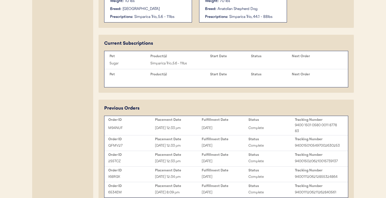
scroll to position [215, 0]
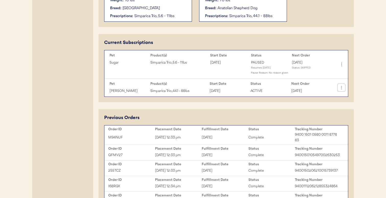
click at [340, 89] on icon at bounding box center [340, 87] width 5 height 5
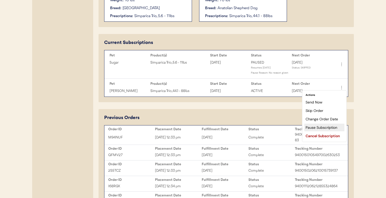
click at [324, 129] on div "Pause Subscription" at bounding box center [324, 127] width 40 height 8
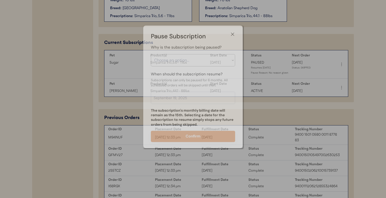
click at [192, 62] on select "Choose an option... Financial reasons / too expensive Has enough medication / s…" at bounding box center [193, 60] width 84 height 12
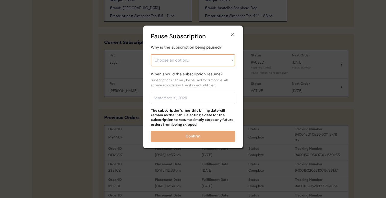
select select ""other""
click at [151, 54] on select "Choose an option... Financial reasons / too expensive Has enough medication / s…" at bounding box center [193, 60] width 84 height 12
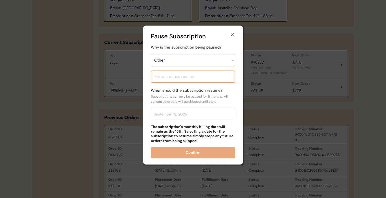
click at [185, 82] on input "input" at bounding box center [193, 76] width 84 height 12
type input "No reason give"
click at [187, 110] on input "text" at bounding box center [193, 114] width 84 height 12
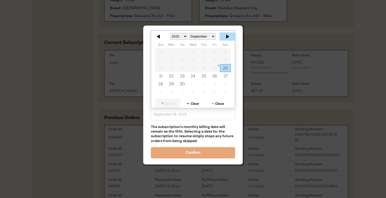
click at [229, 39] on div at bounding box center [226, 36] width 15 height 8
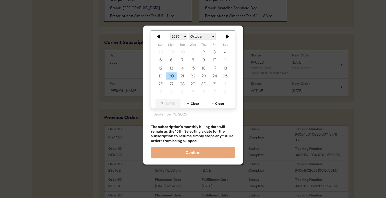
click at [229, 39] on div at bounding box center [226, 36] width 15 height 8
click at [214, 69] on div "14" at bounding box center [214, 68] width 11 height 8
type input "[DATE]"
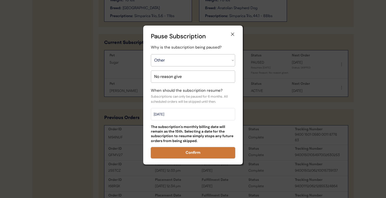
click at [196, 153] on button "Confirm" at bounding box center [193, 152] width 84 height 11
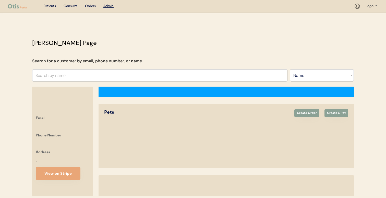
select select ""Name""
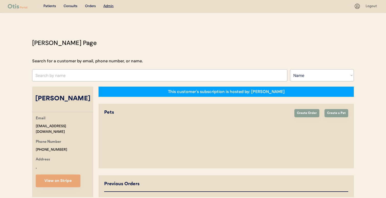
select select "true"
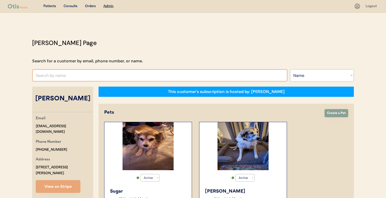
click at [148, 74] on input "text" at bounding box center [159, 75] width 255 height 12
type input "mar"
type input "[PERSON_NAME]"
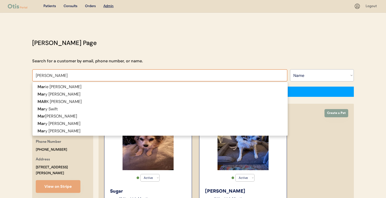
type input "[PERSON_NAME]"
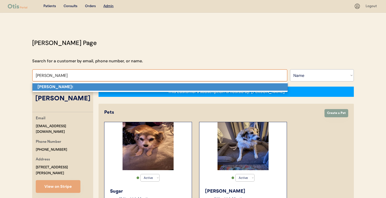
click at [141, 88] on p "[PERSON_NAME] t" at bounding box center [159, 86] width 255 height 7
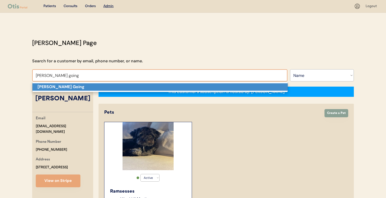
click at [132, 88] on p "[PERSON_NAME] Going" at bounding box center [159, 86] width 255 height 7
type input "[PERSON_NAME] Going"
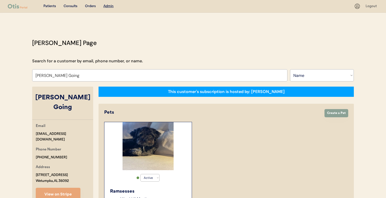
select select "true"
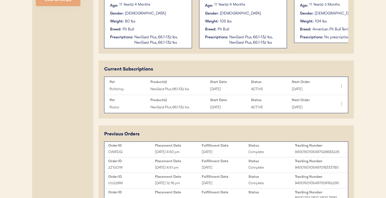
scroll to position [196, 0]
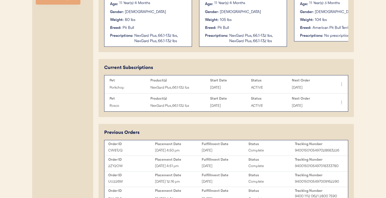
type input "[PERSON_NAME] Going"
